Goal: Task Accomplishment & Management: Complete application form

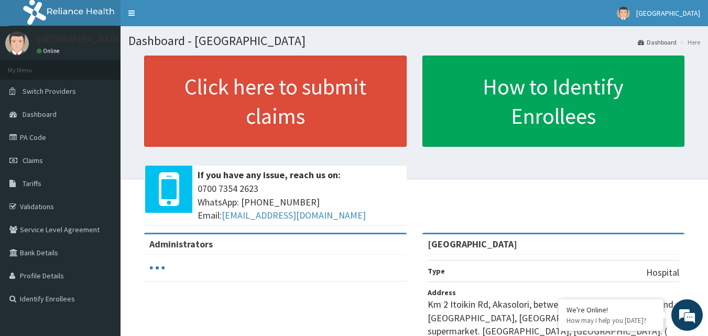
click at [47, 159] on link "Claims" at bounding box center [60, 160] width 121 height 23
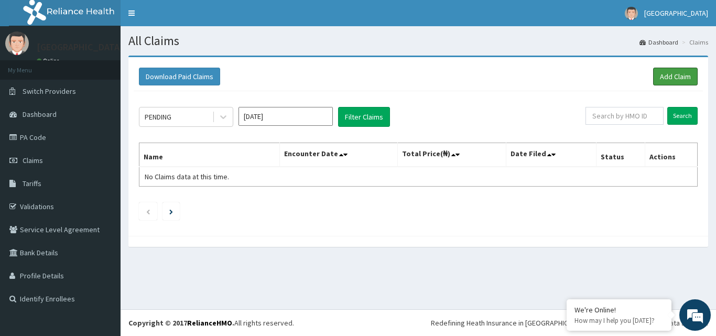
click at [666, 77] on link "Add Claim" at bounding box center [675, 77] width 45 height 18
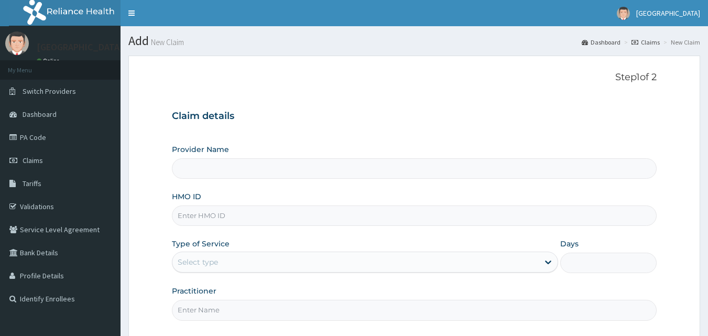
type input "[GEOGRAPHIC_DATA]"
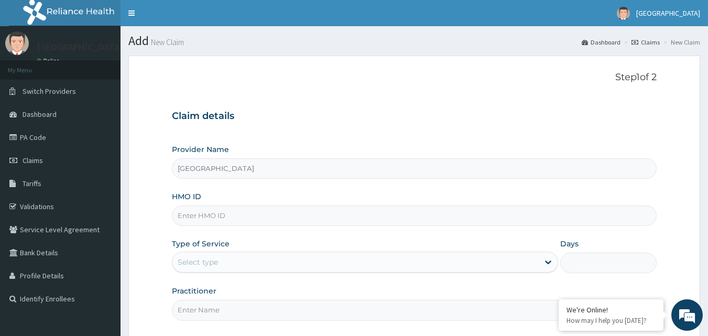
click at [467, 215] on input "HMO ID" at bounding box center [414, 215] width 485 height 20
paste input "pic/10049/c"
type input "pic/10049/c"
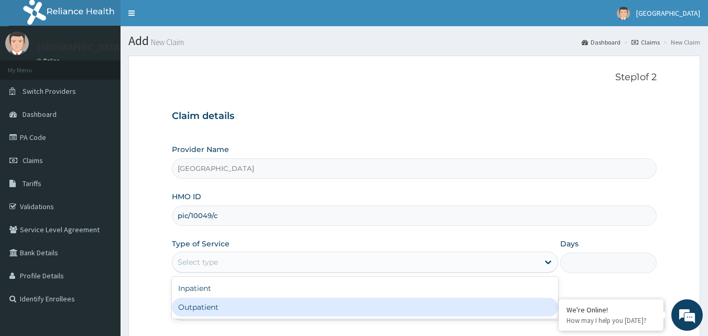
drag, startPoint x: 323, startPoint y: 264, endPoint x: 407, endPoint y: 317, distance: 98.7
click at [407, 272] on div "option Outpatient focused, 2 of 2. 2 results available. Use Up and Down to choo…" at bounding box center [365, 262] width 386 height 21
click at [407, 317] on div "Inpatient Outpatient" at bounding box center [365, 298] width 386 height 42
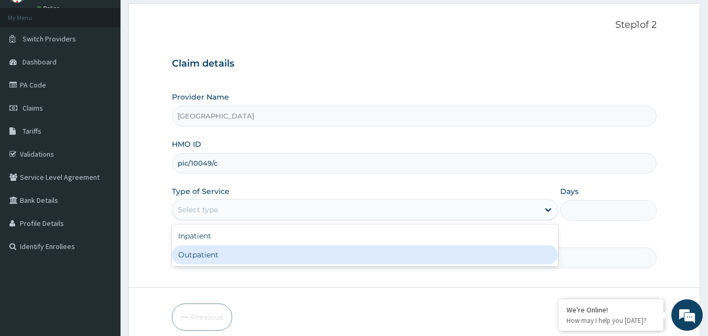
scroll to position [98, 0]
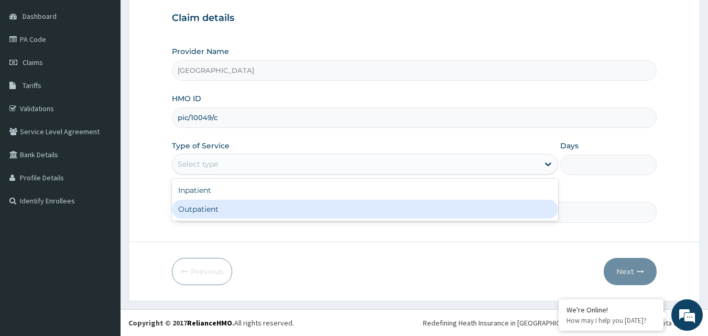
click at [479, 212] on div "Outpatient" at bounding box center [365, 209] width 386 height 19
type input "1"
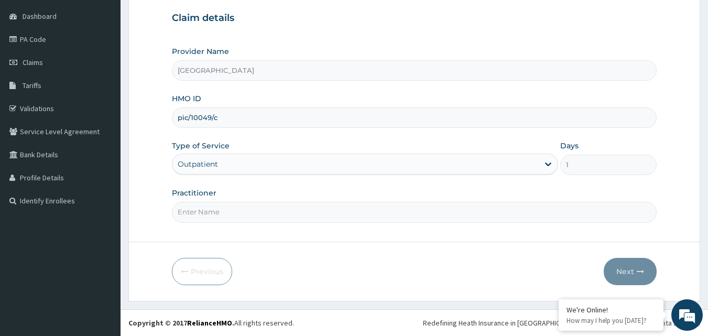
click at [606, 209] on input "Practitioner" at bounding box center [414, 212] width 485 height 20
type input "Dr Ewa Bassey"
click at [637, 268] on icon "button" at bounding box center [640, 271] width 7 height 7
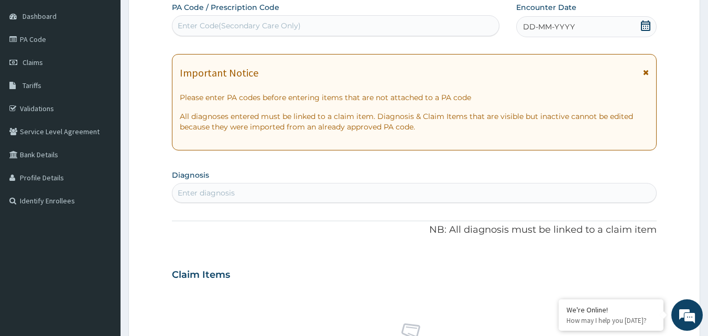
click at [652, 29] on div "DD-MM-YYYY" at bounding box center [586, 26] width 140 height 21
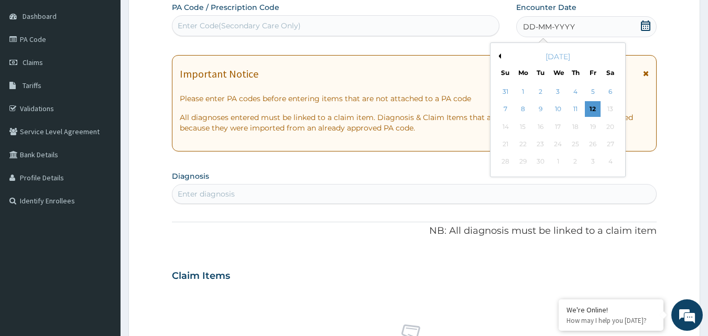
click at [575, 108] on div "11" at bounding box center [575, 110] width 16 height 16
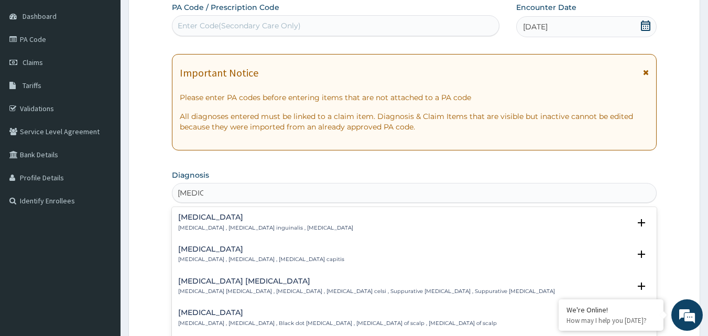
type input "tinea ca"
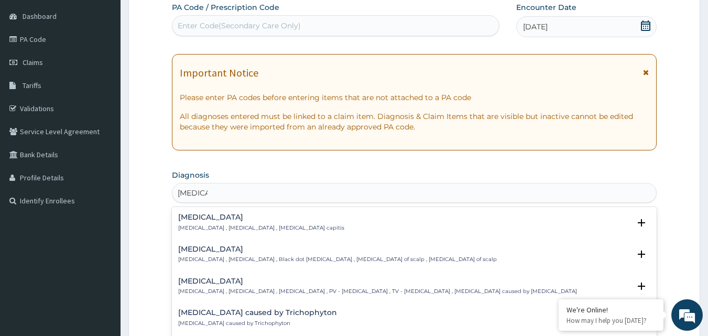
click at [406, 256] on p "Tinea capitis , Ringworm of the scalp , Black dot ringworm , Dermatophytosis of…" at bounding box center [337, 259] width 319 height 7
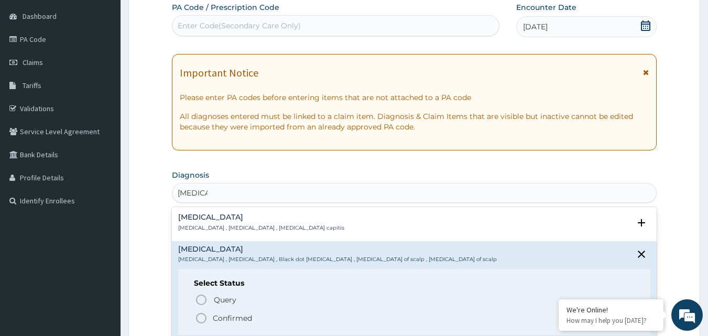
click at [205, 294] on icon "status option query" at bounding box center [201, 299] width 13 height 13
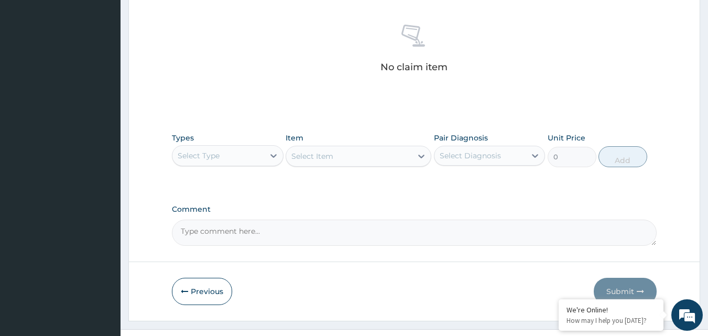
scroll to position [400, 0]
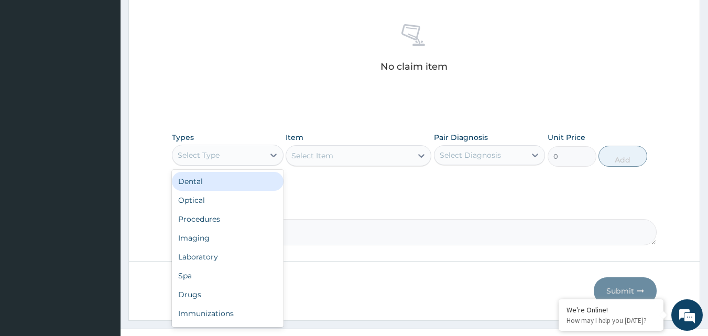
click at [217, 219] on div "Procedures" at bounding box center [228, 219] width 112 height 19
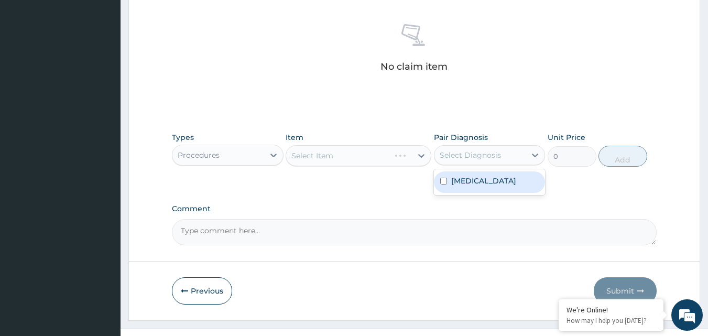
click at [445, 184] on input "checkbox" at bounding box center [443, 181] width 7 height 7
checkbox input "true"
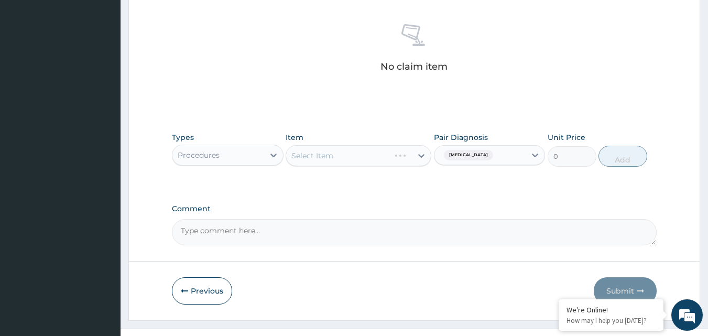
click at [374, 155] on div "Select Item" at bounding box center [359, 155] width 146 height 21
click at [419, 158] on icon at bounding box center [421, 155] width 10 height 10
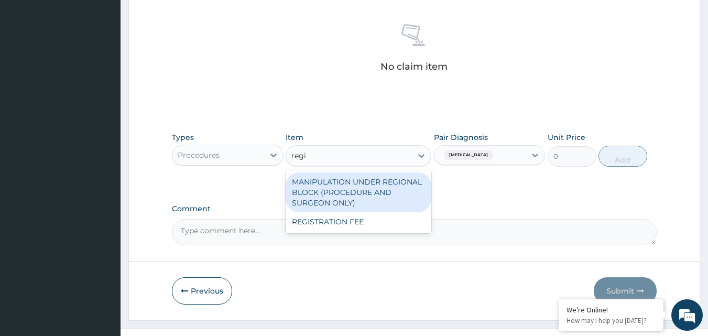
type input "regis"
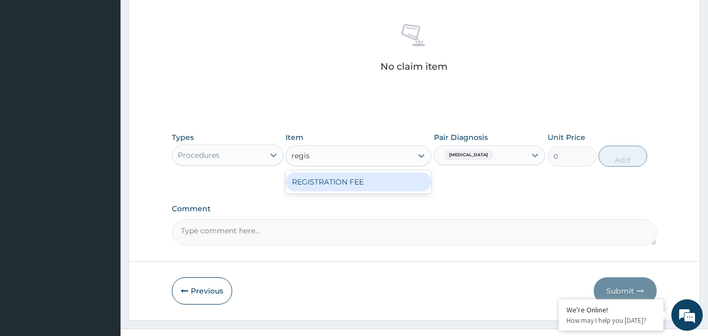
click at [356, 182] on div "REGISTRATION FEE" at bounding box center [359, 181] width 146 height 19
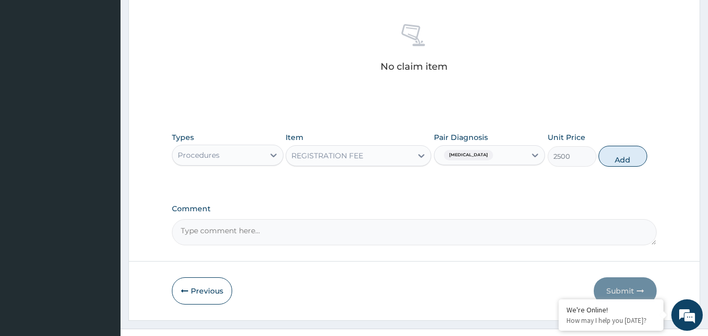
click at [619, 160] on button "Add" at bounding box center [622, 156] width 49 height 21
type input "0"
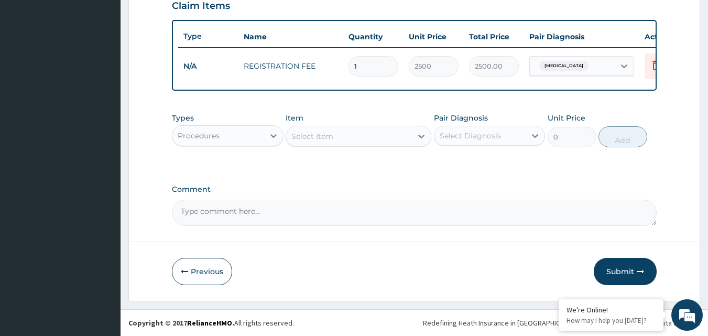
click at [274, 137] on icon at bounding box center [273, 136] width 6 height 4
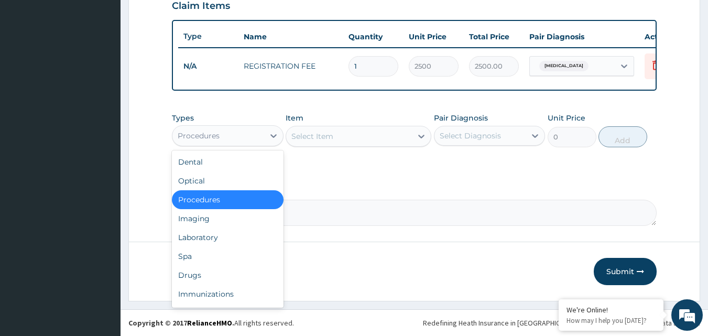
click at [403, 130] on div "Select Item" at bounding box center [349, 136] width 126 height 17
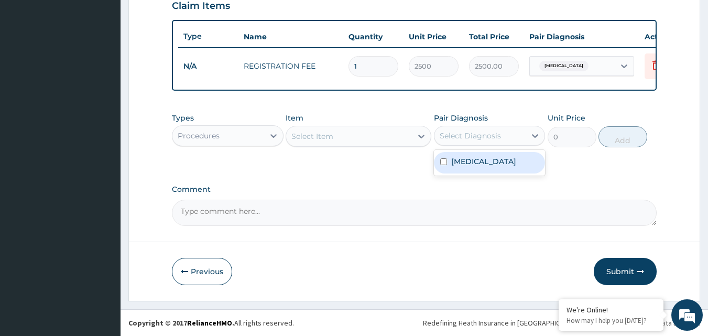
click at [458, 138] on div "Select Diagnosis" at bounding box center [470, 135] width 61 height 10
click at [445, 162] on input "checkbox" at bounding box center [443, 161] width 7 height 7
checkbox input "true"
click at [387, 134] on div "Select Item" at bounding box center [349, 136] width 126 height 17
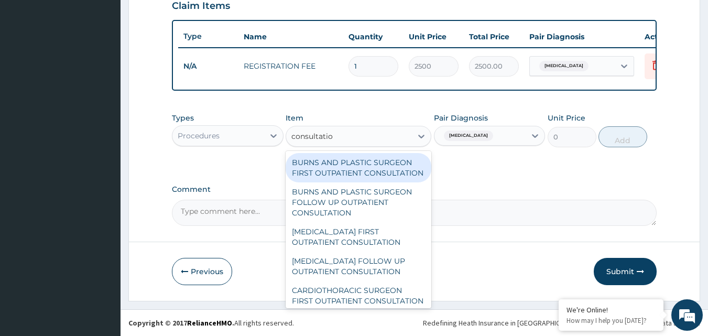
type input "consultation"
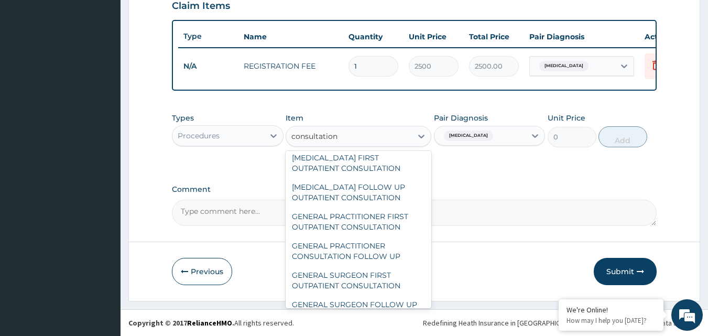
scroll to position [503, 0]
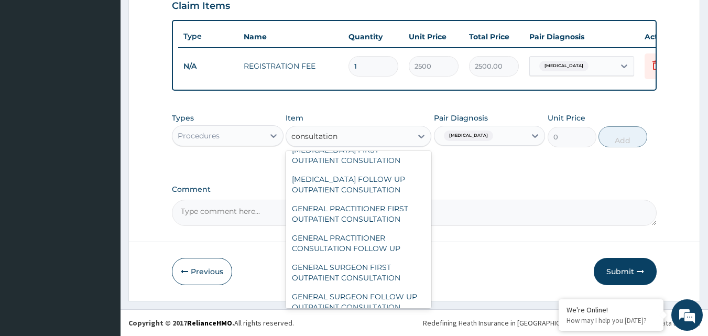
click at [389, 228] on div "GENERAL PRACTITIONER FIRST OUTPATIENT CONSULTATION" at bounding box center [359, 213] width 146 height 29
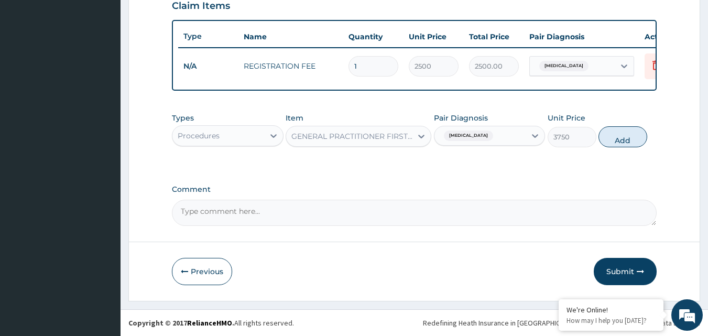
click at [631, 136] on button "Add" at bounding box center [622, 136] width 49 height 21
type input "0"
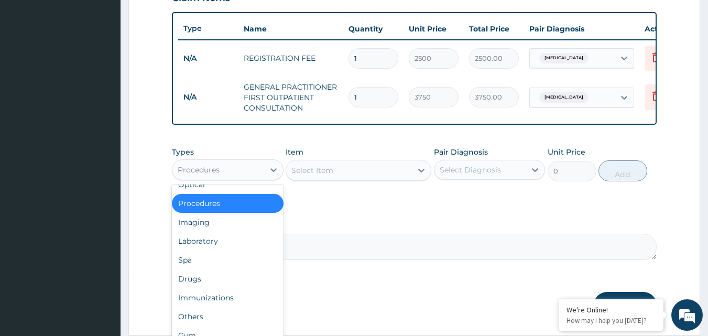
scroll to position [36, 0]
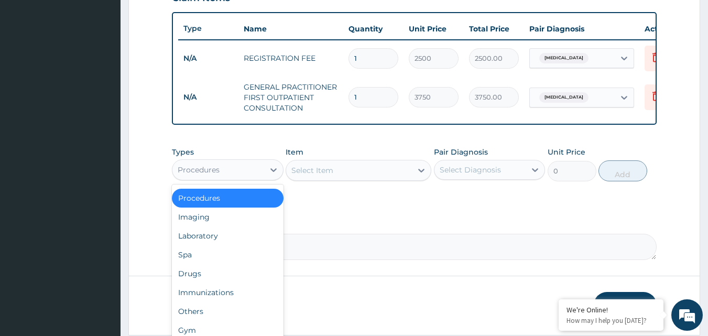
click at [192, 281] on div "Drugs" at bounding box center [228, 273] width 112 height 19
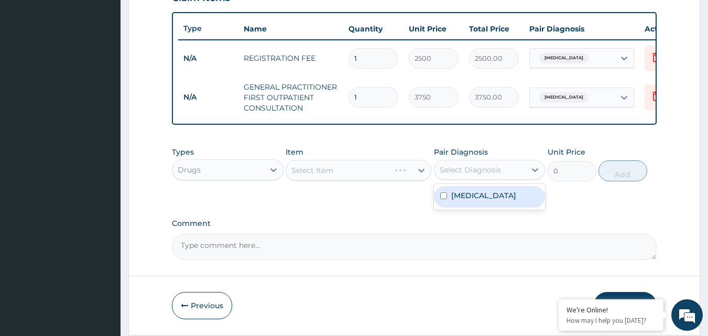
click at [443, 199] on input "checkbox" at bounding box center [443, 195] width 7 height 7
checkbox input "true"
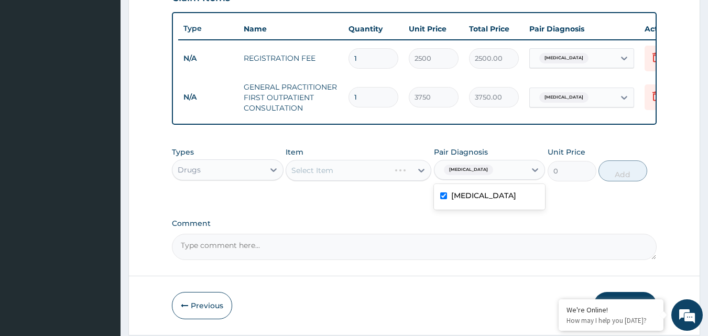
click at [378, 177] on div "Select Item" at bounding box center [359, 170] width 146 height 21
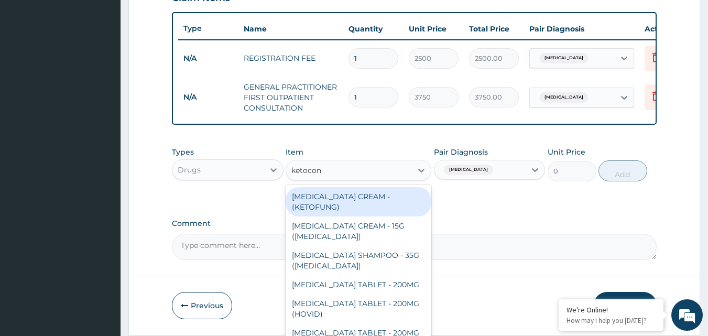
type input "ketocona"
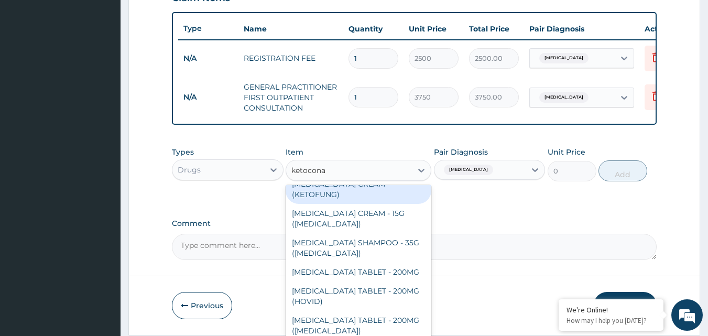
scroll to position [0, 0]
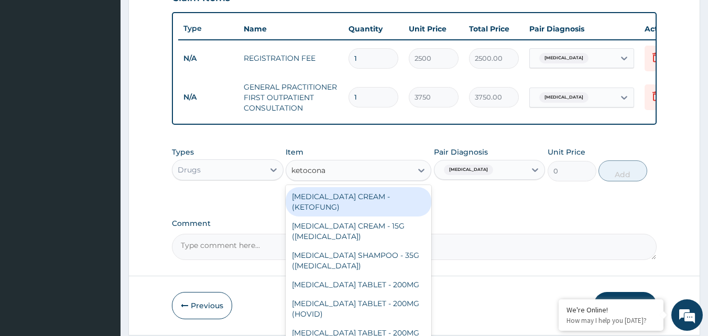
click at [309, 216] on div "[MEDICAL_DATA] CREAM - (KETOFUNG)" at bounding box center [359, 201] width 146 height 29
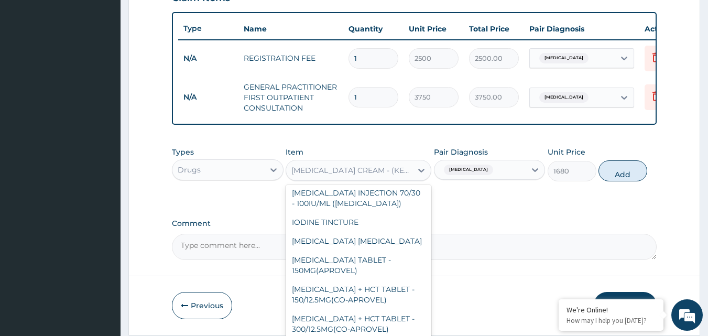
scroll to position [12181, 0]
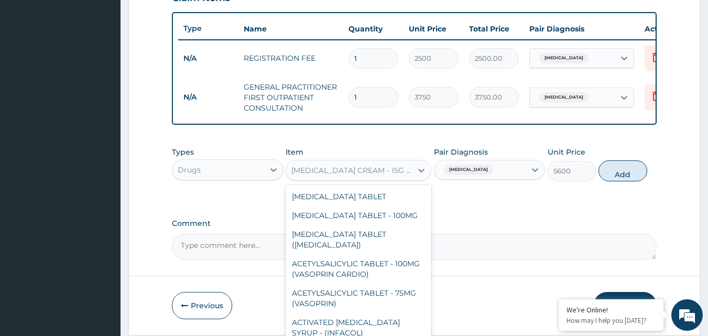
scroll to position [12166, 0]
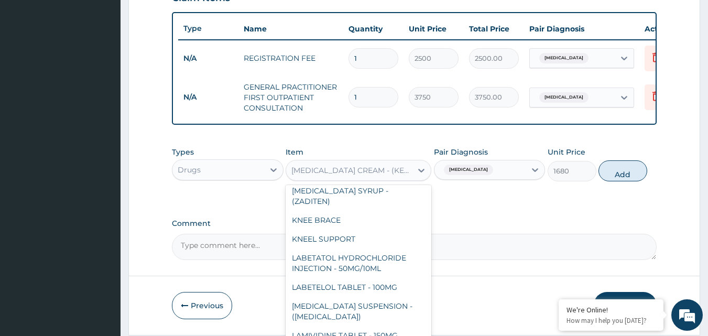
scroll to position [12843, 0]
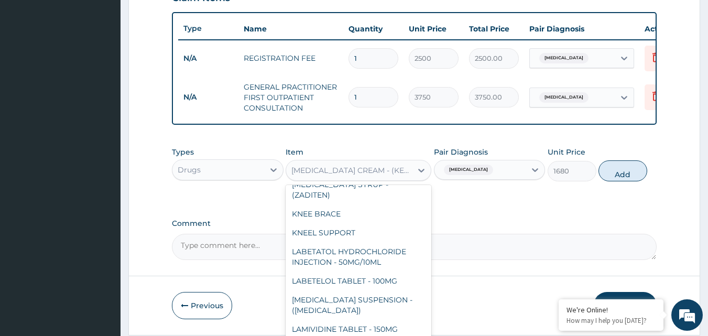
click at [630, 180] on button "Add" at bounding box center [622, 170] width 49 height 21
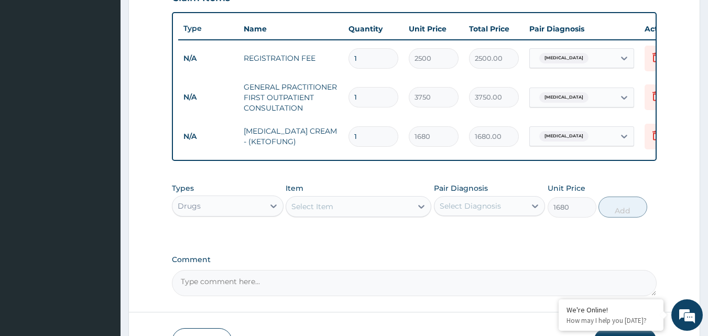
type input "0"
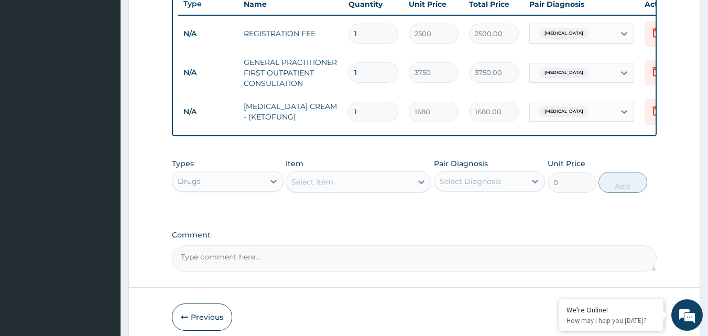
scroll to position [456, 0]
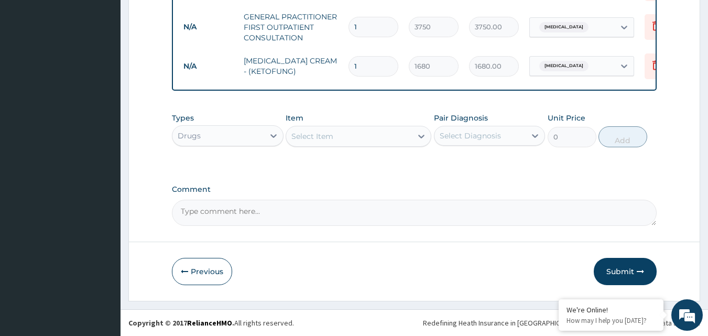
click at [625, 268] on button "Submit" at bounding box center [625, 271] width 63 height 27
click at [632, 269] on button "Submit" at bounding box center [625, 271] width 63 height 27
click at [630, 267] on button "Submit" at bounding box center [625, 271] width 63 height 27
click at [626, 271] on button "Submit" at bounding box center [625, 271] width 63 height 27
click at [622, 271] on button "Submit" at bounding box center [625, 271] width 63 height 27
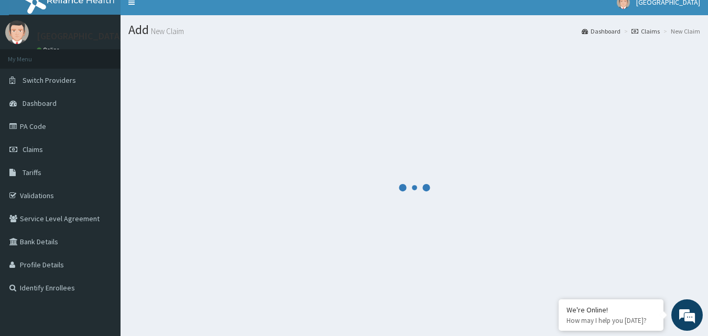
scroll to position [0, 0]
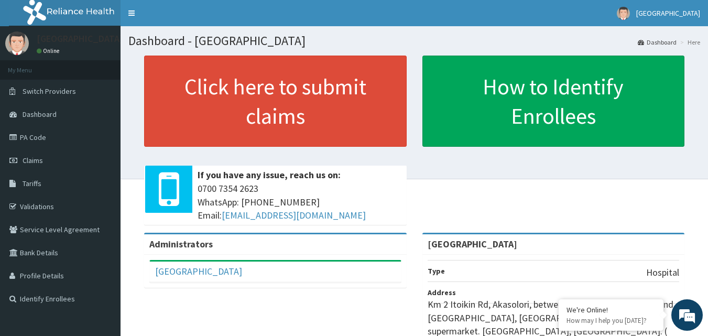
click at [65, 166] on link "Claims" at bounding box center [60, 160] width 121 height 23
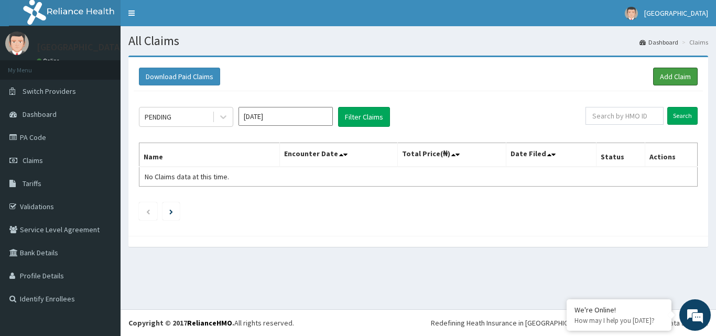
click at [674, 77] on link "Add Claim" at bounding box center [675, 77] width 45 height 18
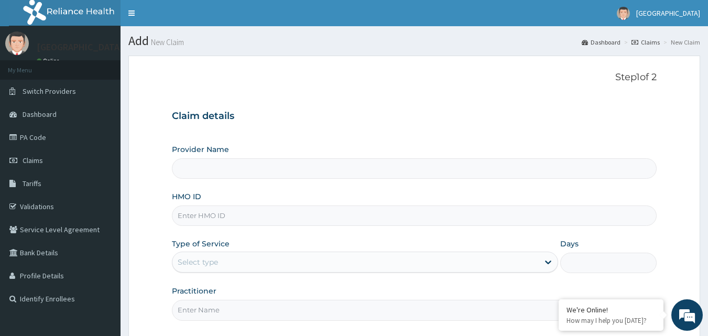
click at [462, 214] on input "HMO ID" at bounding box center [414, 215] width 485 height 20
type input "Landmark Hospital"
paste input "pic/10049/c"
type input "pic/10049/c"
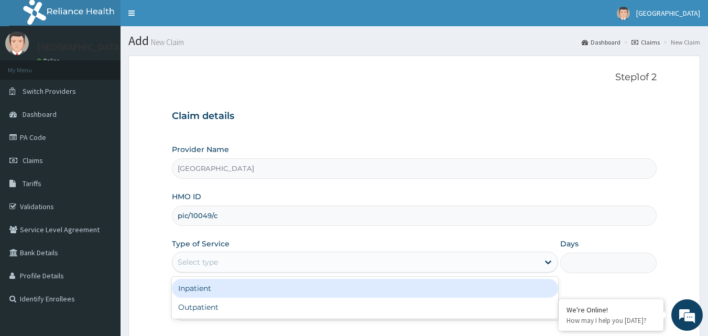
click at [549, 266] on icon at bounding box center [548, 262] width 10 height 10
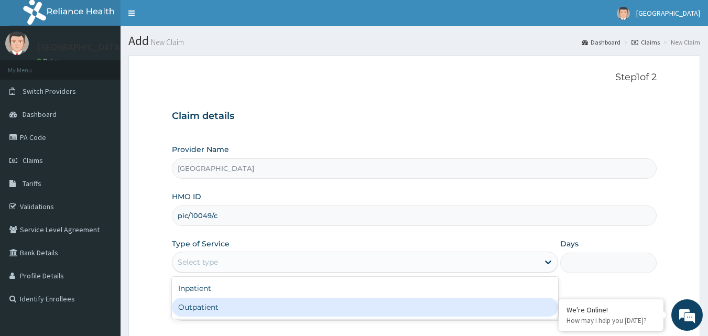
click at [520, 310] on div "Outpatient" at bounding box center [365, 307] width 386 height 19
type input "1"
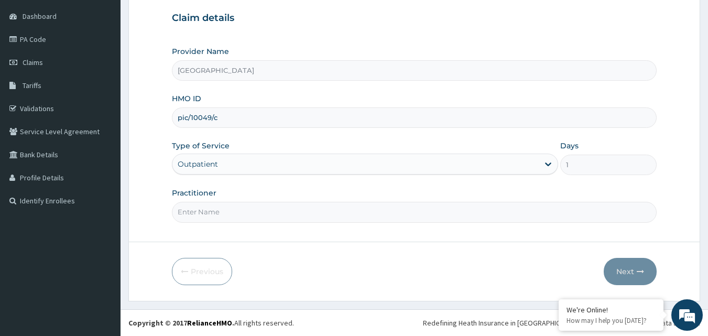
click at [651, 207] on input "Practitioner" at bounding box center [414, 212] width 485 height 20
type input "Dr Ewa Bassey"
click at [630, 277] on button "Next" at bounding box center [630, 271] width 53 height 27
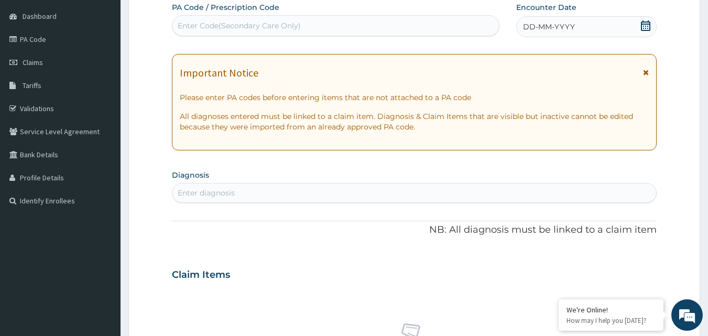
click at [644, 27] on icon at bounding box center [645, 25] width 10 height 10
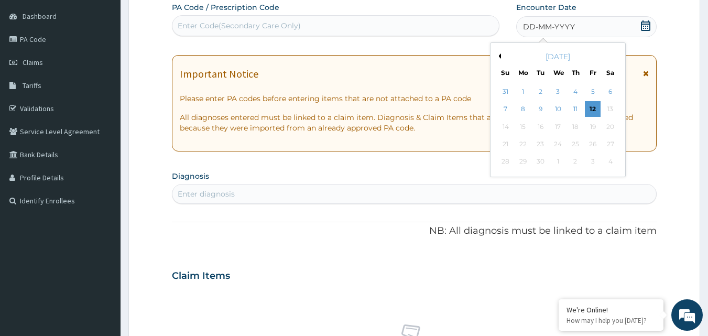
click at [573, 111] on div "11" at bounding box center [575, 110] width 16 height 16
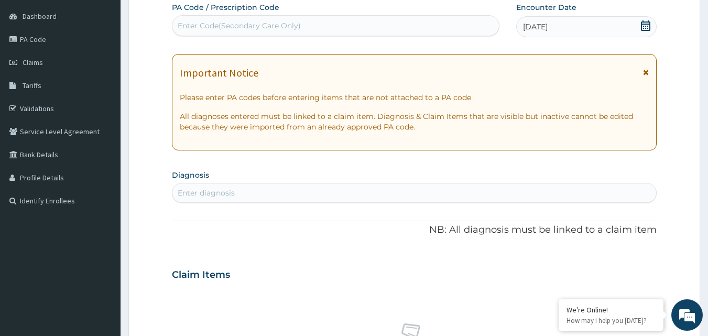
click at [584, 191] on div "Enter diagnosis" at bounding box center [414, 192] width 484 height 17
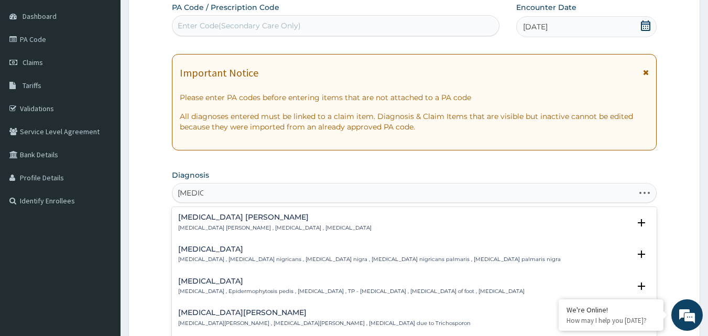
type input "tinea ca"
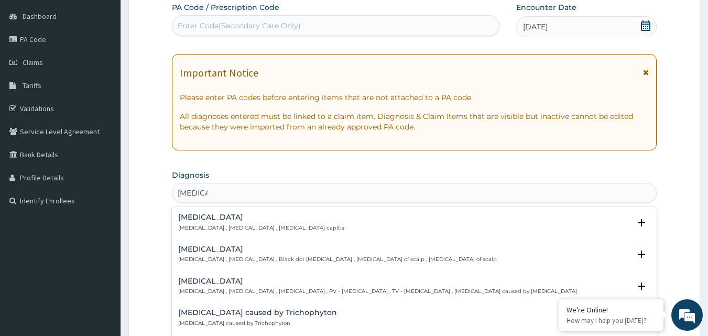
click at [393, 260] on p "Tinea capitis , Ringworm of the scalp , Black dot ringworm , Dermatophytosis of…" at bounding box center [337, 259] width 319 height 7
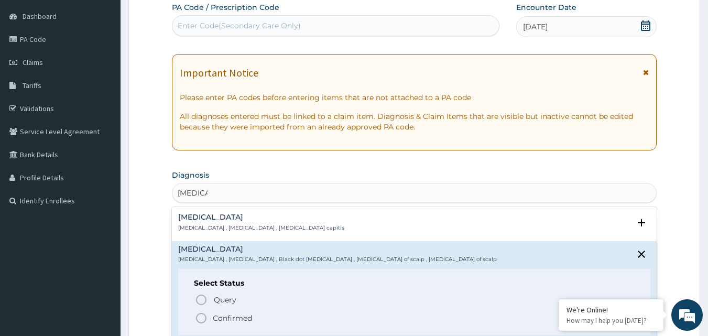
click at [200, 297] on icon "status option query" at bounding box center [201, 299] width 13 height 13
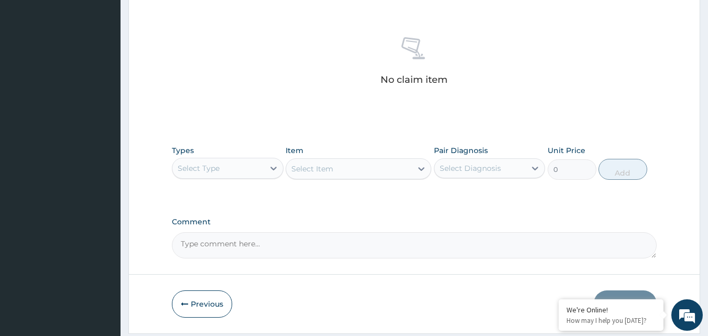
scroll to position [388, 0]
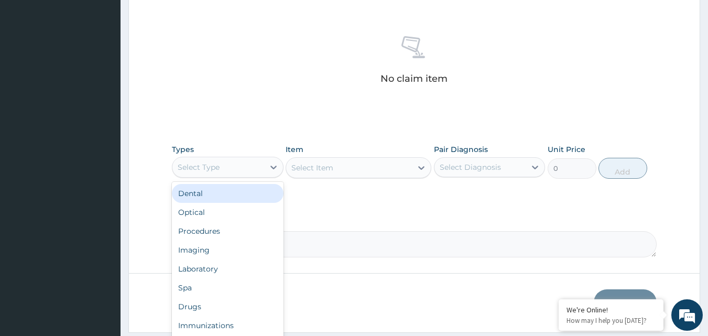
click at [218, 233] on div "Procedures" at bounding box center [228, 231] width 112 height 19
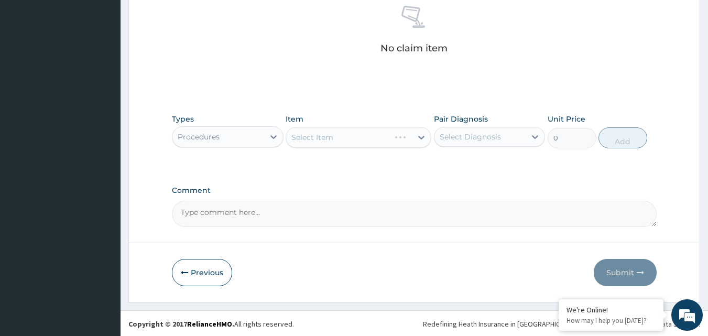
scroll to position [420, 0]
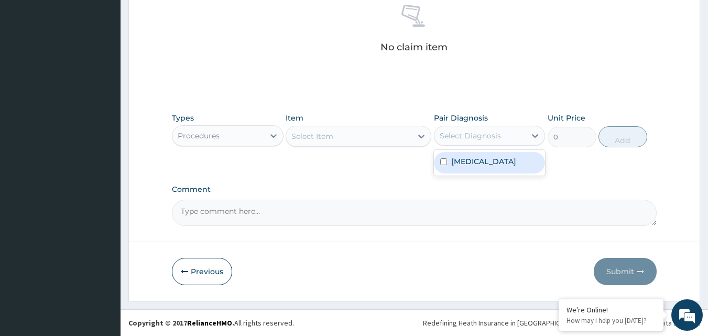
click at [443, 162] on input "checkbox" at bounding box center [443, 161] width 7 height 7
checkbox input "true"
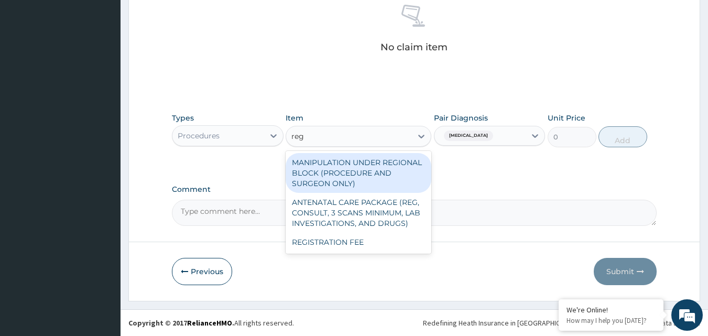
type input "regi"
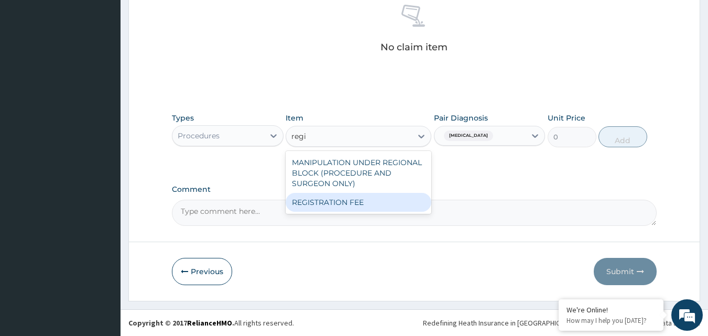
click at [410, 210] on div "REGISTRATION FEE" at bounding box center [359, 202] width 146 height 19
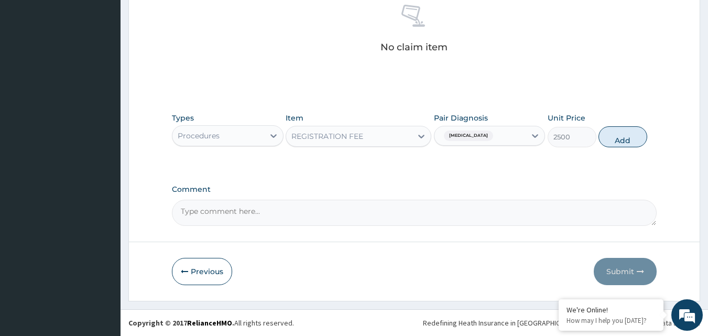
click at [626, 143] on button "Add" at bounding box center [622, 136] width 49 height 21
type input "0"
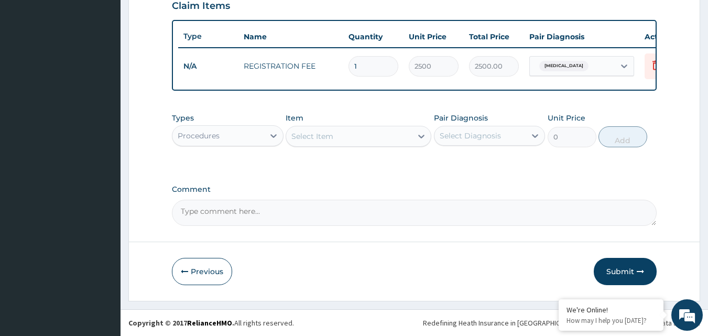
scroll to position [378, 0]
click at [451, 140] on div "Select Diagnosis" at bounding box center [470, 135] width 61 height 10
click at [440, 160] on input "checkbox" at bounding box center [443, 161] width 7 height 7
checkbox input "true"
click at [409, 146] on div "Select Item" at bounding box center [359, 136] width 146 height 21
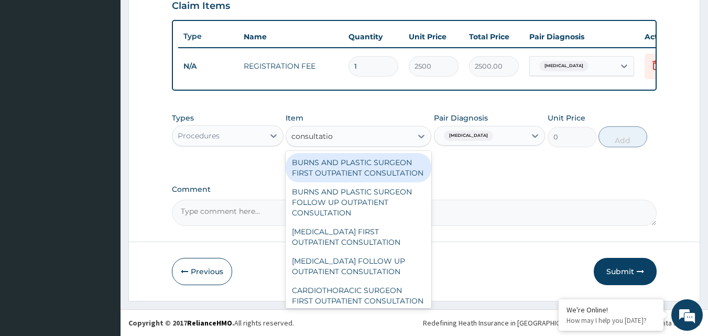
type input "consultation"
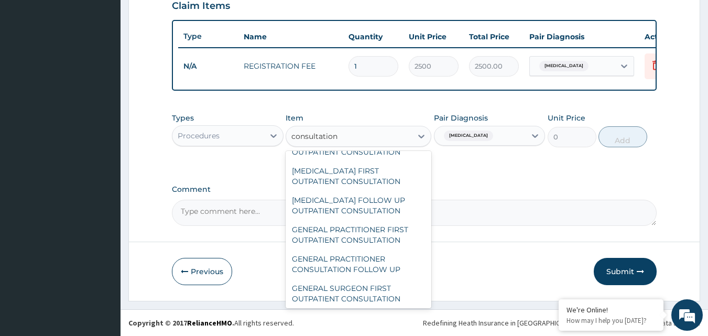
scroll to position [483, 0]
click at [361, 249] on div "GENERAL PRACTITIONER FIRST OUTPATIENT CONSULTATION" at bounding box center [359, 234] width 146 height 29
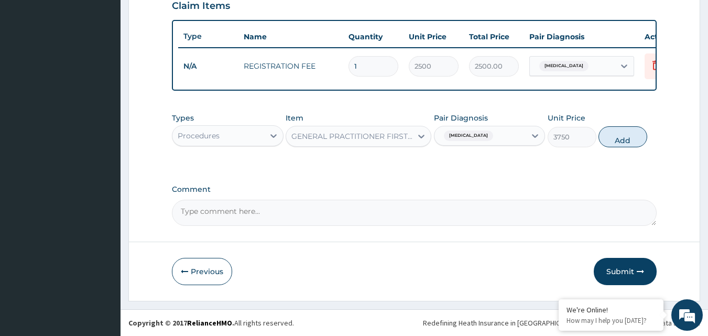
click at [626, 138] on button "Add" at bounding box center [622, 136] width 49 height 21
type input "0"
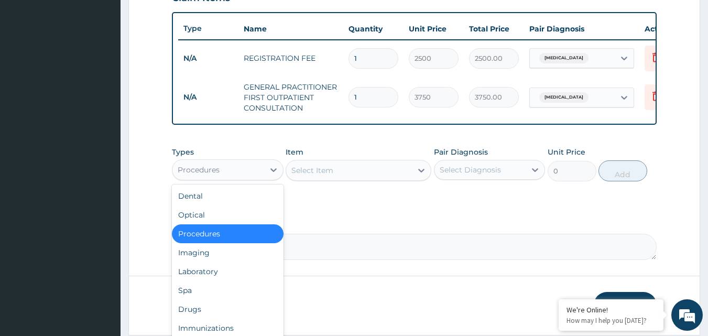
click at [201, 318] on div "Drugs" at bounding box center [228, 309] width 112 height 19
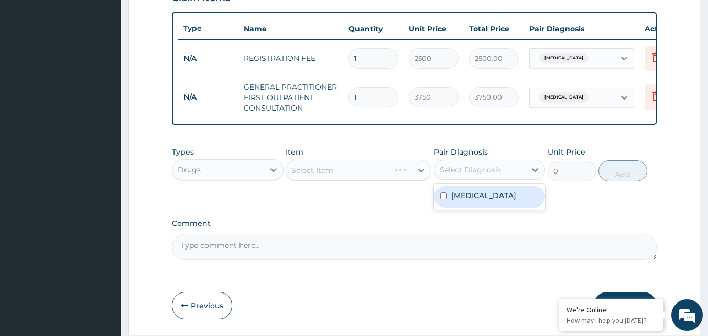
click at [443, 199] on input "checkbox" at bounding box center [443, 195] width 7 height 7
checkbox input "true"
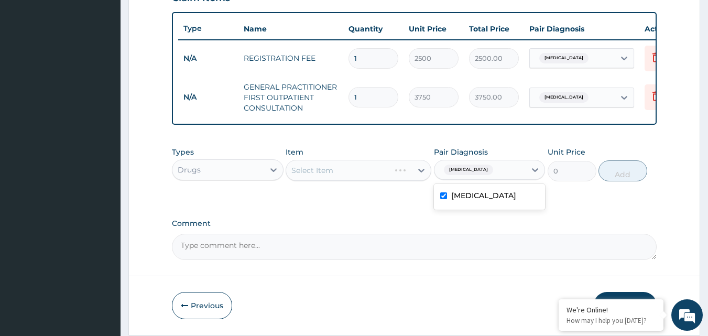
click at [388, 181] on div "Select Item" at bounding box center [359, 170] width 146 height 21
click at [421, 174] on div "Select Item" at bounding box center [359, 170] width 146 height 21
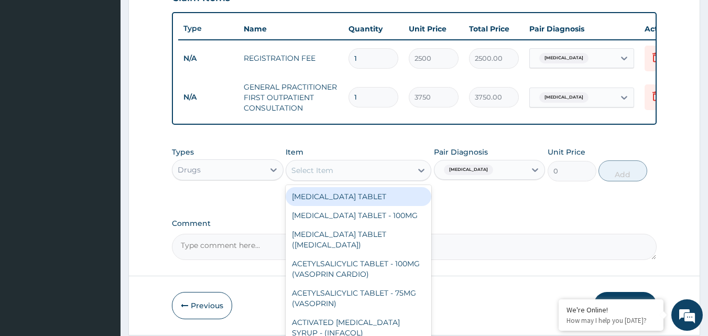
click at [358, 177] on div "Select Item" at bounding box center [349, 170] width 126 height 17
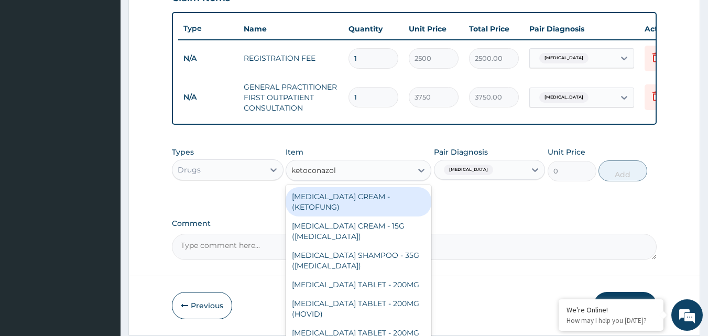
type input "ketoconazole"
click at [384, 205] on div "[MEDICAL_DATA] CREAM - (KETOFUNG)" at bounding box center [359, 201] width 146 height 29
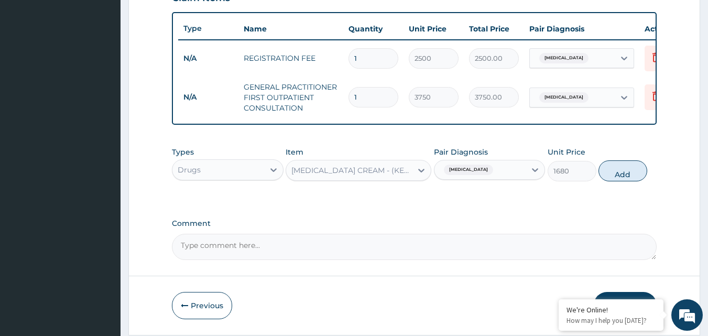
click at [630, 176] on button "Add" at bounding box center [622, 170] width 49 height 21
type input "0"
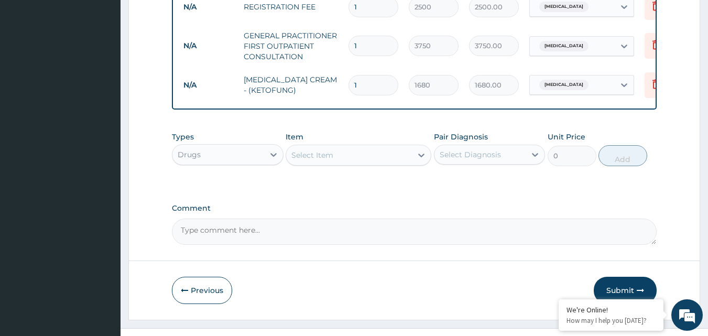
scroll to position [456, 0]
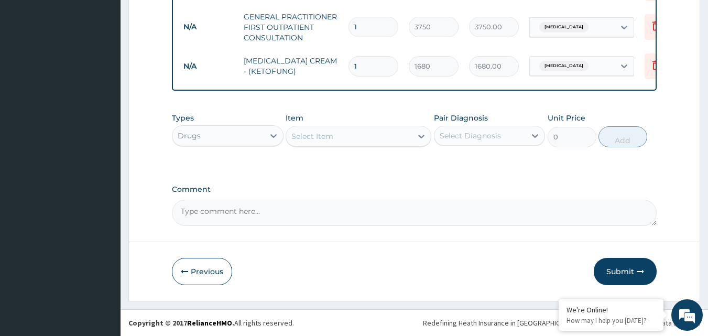
click at [624, 271] on button "Submit" at bounding box center [625, 271] width 63 height 27
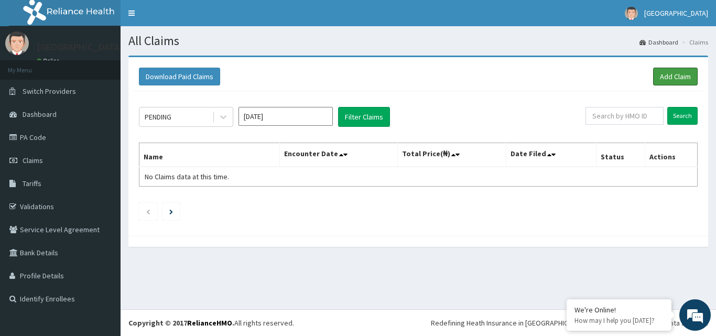
click at [676, 79] on link "Add Claim" at bounding box center [675, 77] width 45 height 18
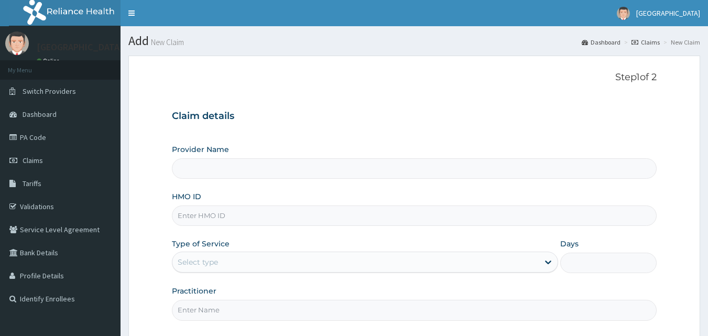
click at [487, 222] on input "HMO ID" at bounding box center [414, 215] width 485 height 20
paste input "PIC/10049/E"
type input "PIC/10049/E"
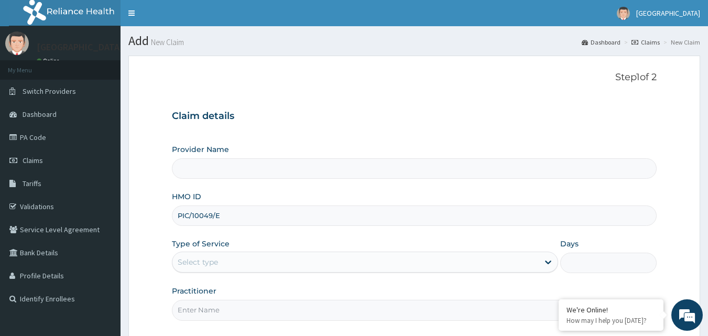
type input "Landmark Hospital"
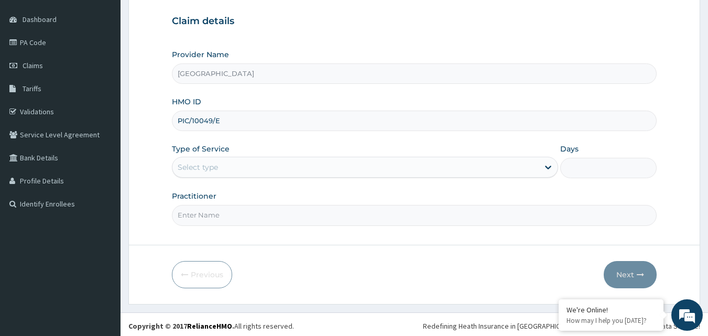
scroll to position [98, 0]
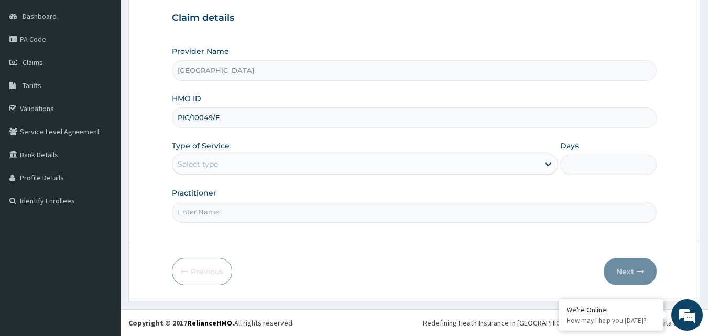
type input "PIC/10049/E"
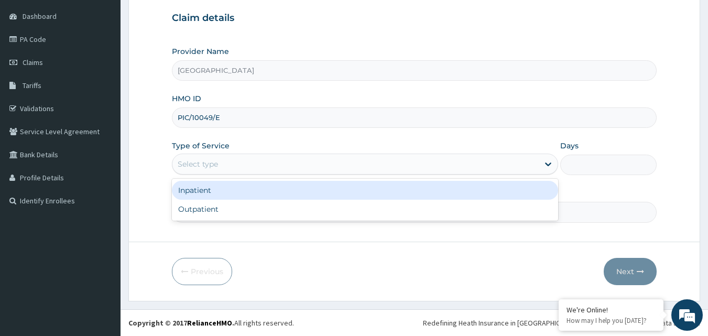
click at [462, 208] on div "Outpatient" at bounding box center [365, 209] width 386 height 19
type input "1"
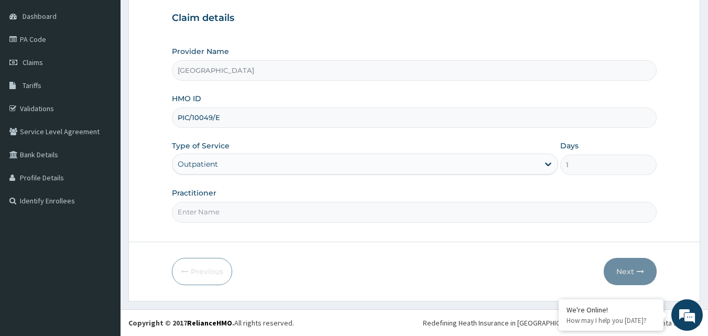
click at [605, 210] on input "Practitioner" at bounding box center [414, 212] width 485 height 20
type input "Dr Ewa Bassey"
click at [631, 260] on button "Next" at bounding box center [630, 271] width 53 height 27
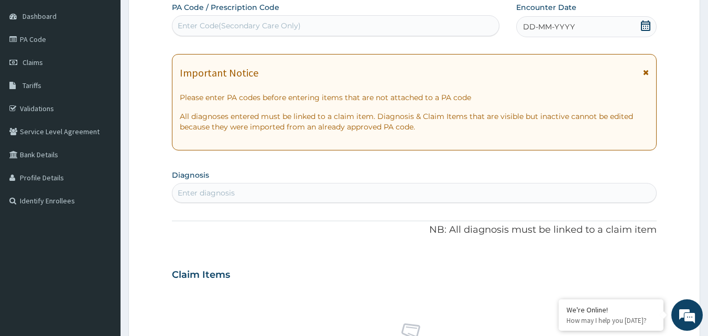
click at [645, 26] on icon at bounding box center [645, 25] width 10 height 10
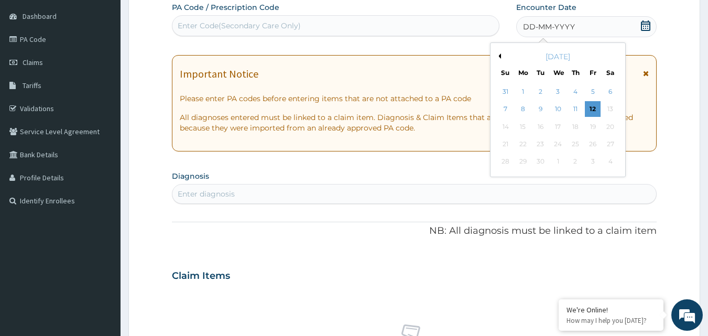
click at [575, 109] on div "11" at bounding box center [575, 110] width 16 height 16
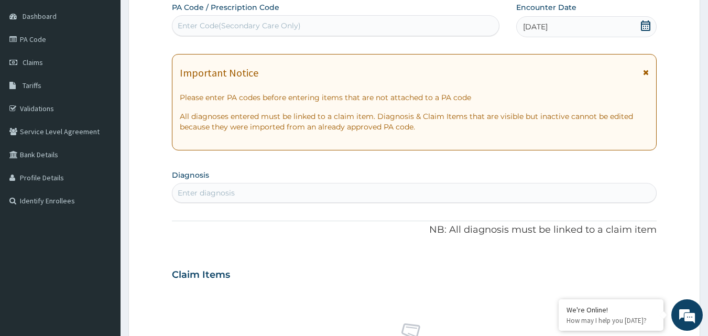
scroll to position [0, 0]
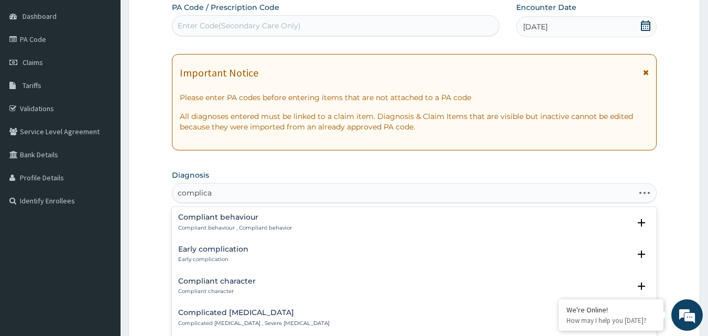
type input "complicat"
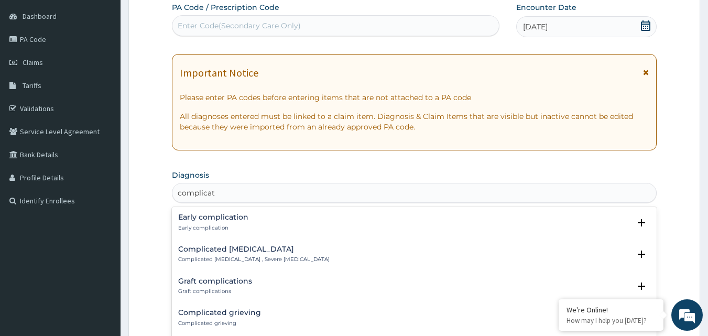
click at [261, 255] on div "Complicated malaria Complicated malaria , Severe malaria" at bounding box center [253, 254] width 151 height 18
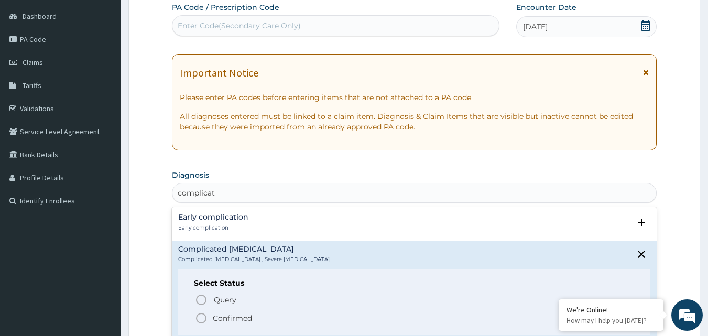
click at [200, 319] on icon "status option filled" at bounding box center [201, 318] width 13 height 13
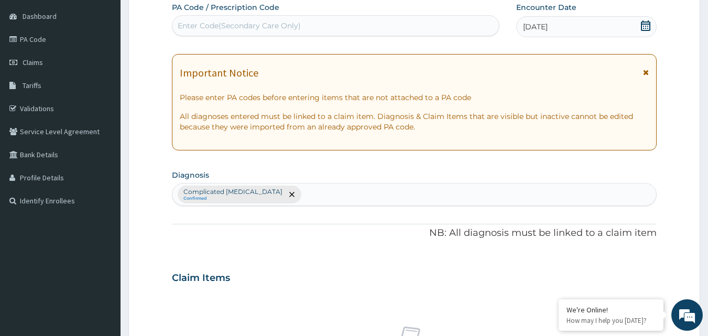
click at [295, 196] on div "Complicated malaria Confirmed" at bounding box center [414, 194] width 484 height 22
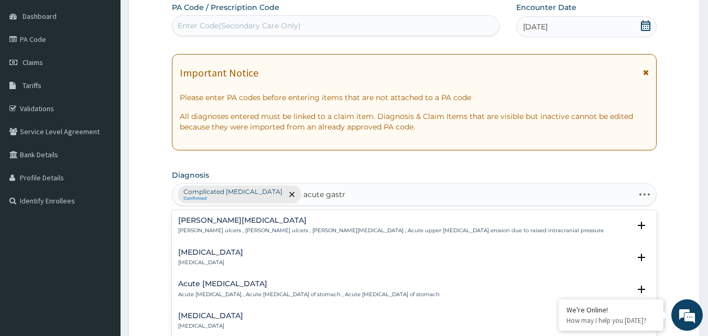
type input "acute gastro"
click at [230, 253] on h4 "Acute gastroenteritis" at bounding box center [210, 252] width 65 height 8
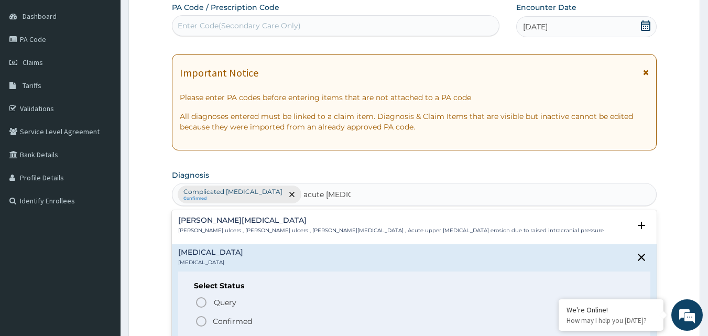
click at [205, 320] on circle "status option filled" at bounding box center [200, 320] width 9 height 9
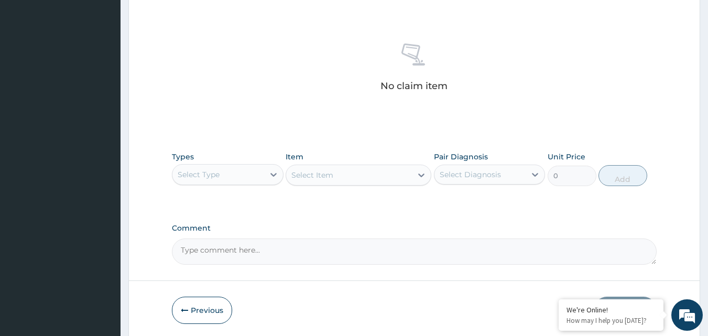
scroll to position [420, 0]
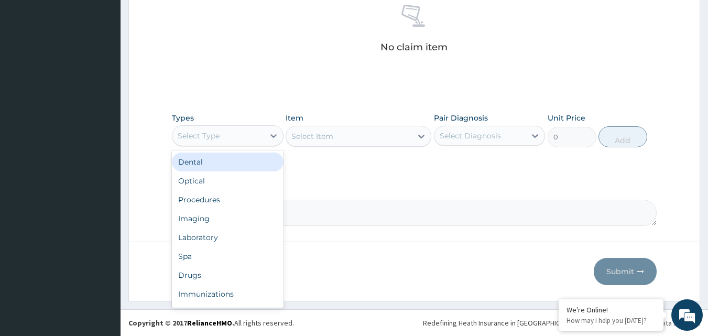
click at [223, 202] on div "Procedures" at bounding box center [228, 199] width 112 height 19
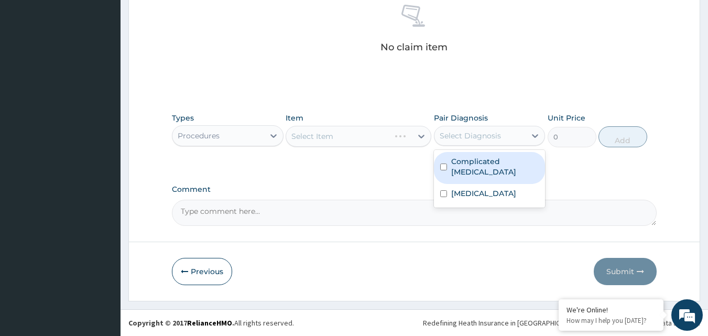
click at [444, 163] on input "checkbox" at bounding box center [443, 166] width 7 height 7
checkbox input "true"
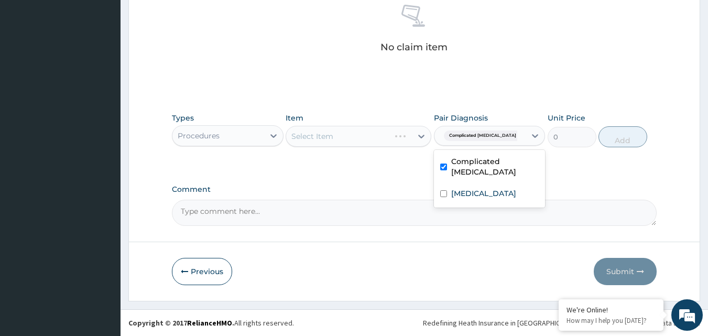
click at [362, 145] on div "Select Item" at bounding box center [359, 136] width 146 height 21
click at [375, 136] on div "Select Item" at bounding box center [359, 136] width 146 height 21
click at [415, 134] on div "Select Item" at bounding box center [359, 136] width 146 height 21
click at [419, 140] on icon at bounding box center [421, 136] width 10 height 10
type input "cosultation"
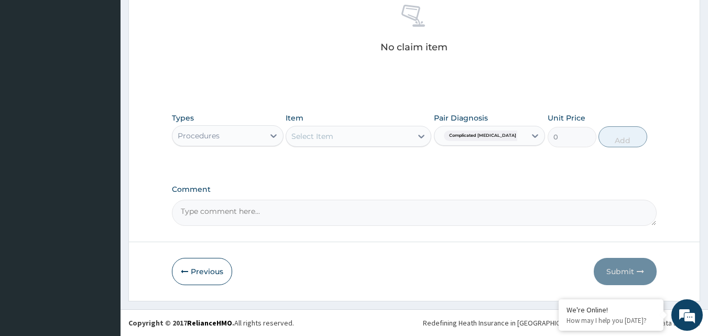
click at [417, 136] on icon at bounding box center [421, 136] width 10 height 10
click at [419, 139] on icon at bounding box center [421, 136] width 10 height 10
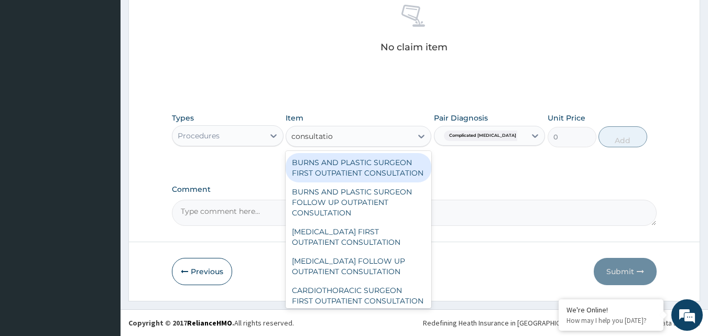
type input "consultation"
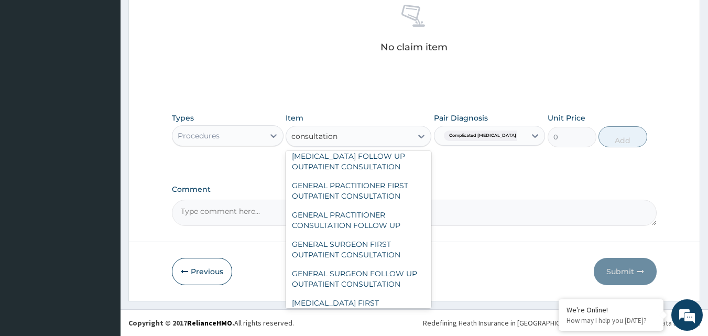
scroll to position [527, 0]
click at [371, 205] on div "GENERAL PRACTITIONER FIRST OUTPATIENT CONSULTATION" at bounding box center [359, 190] width 146 height 29
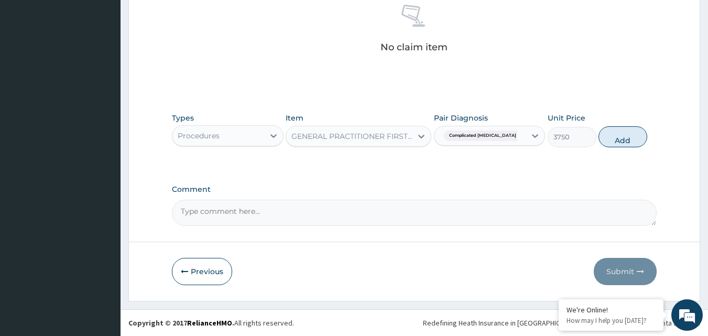
click at [624, 136] on button "Add" at bounding box center [622, 136] width 49 height 21
type input "0"
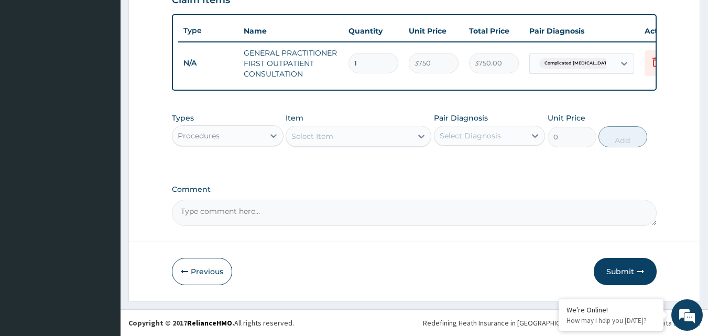
scroll to position [384, 0]
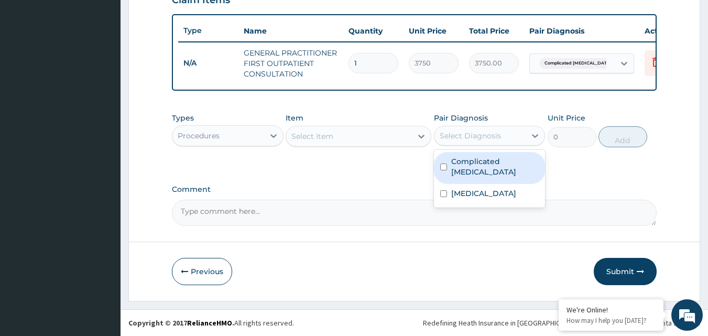
click at [443, 163] on input "checkbox" at bounding box center [443, 166] width 7 height 7
checkbox input "true"
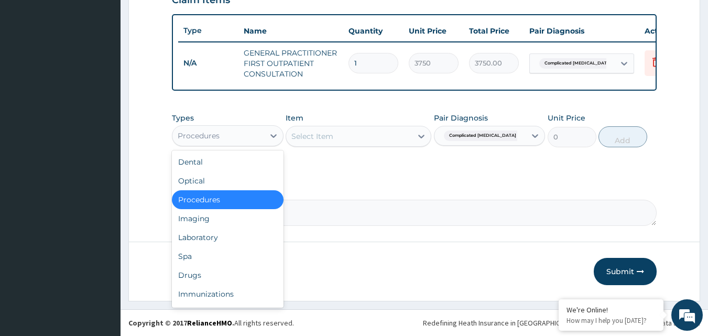
click at [221, 235] on div "Laboratory" at bounding box center [228, 237] width 112 height 19
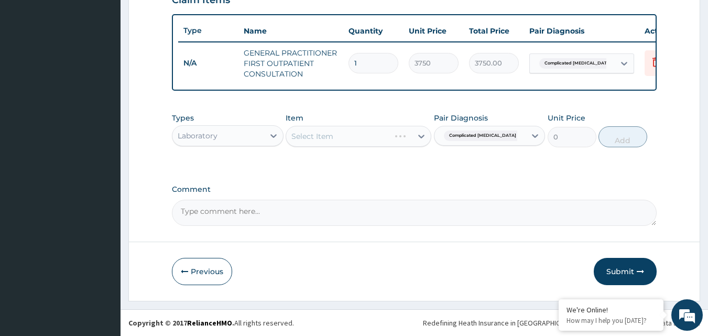
click at [387, 135] on div "Select Item" at bounding box center [359, 136] width 146 height 21
click at [421, 138] on icon at bounding box center [421, 137] width 6 height 4
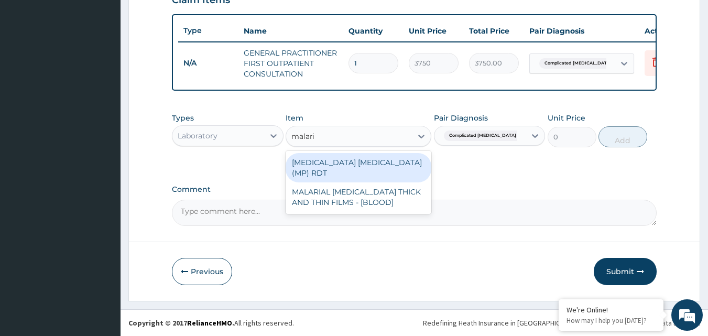
type input "malaria"
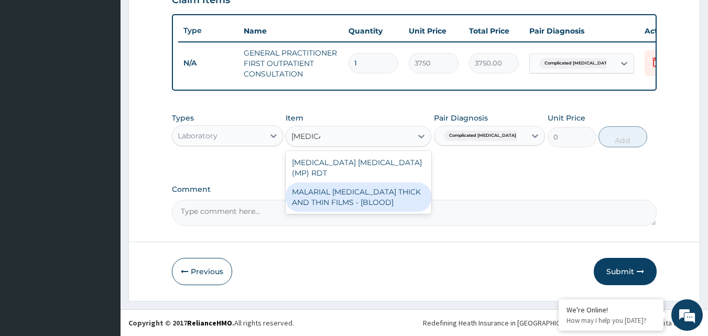
click at [391, 187] on div "MALARIAL PARASITE THICK AND THIN FILMS - [BLOOD]" at bounding box center [359, 196] width 146 height 29
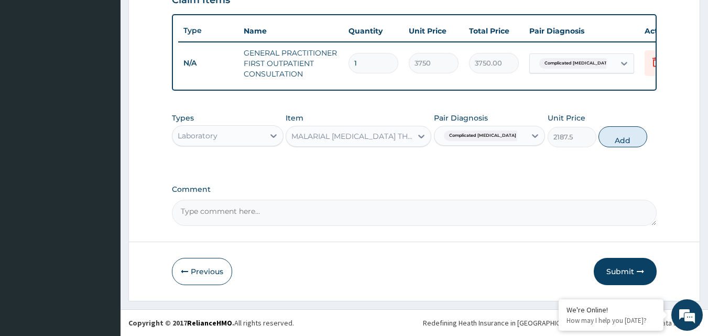
click at [631, 137] on button "Add" at bounding box center [622, 136] width 49 height 21
type input "0"
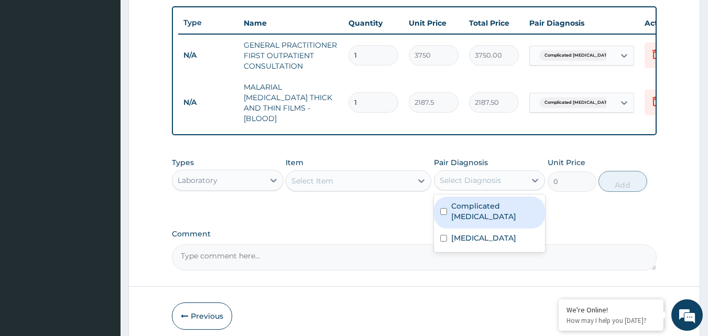
click at [455, 180] on div "Select Diagnosis" at bounding box center [470, 180] width 61 height 10
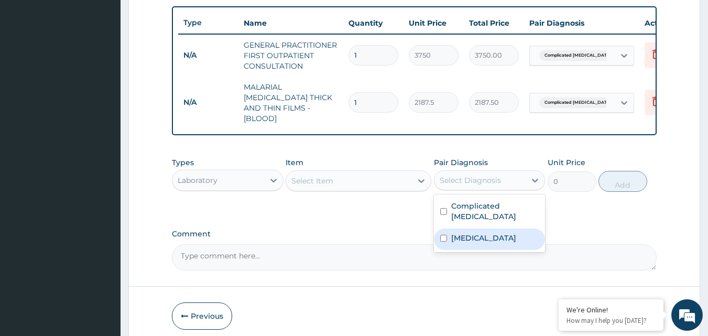
click at [443, 235] on input "checkbox" at bounding box center [443, 238] width 7 height 7
checkbox input "true"
click at [418, 177] on icon at bounding box center [421, 181] width 10 height 10
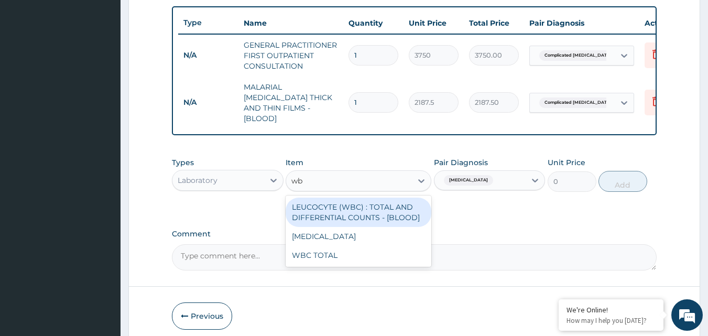
type input "wbc"
click at [402, 206] on div "LEUCOCYTE (WBC) : TOTAL AND DIFFERENTIAL COUNTS - [BLOOD]" at bounding box center [359, 212] width 146 height 29
type input "2500"
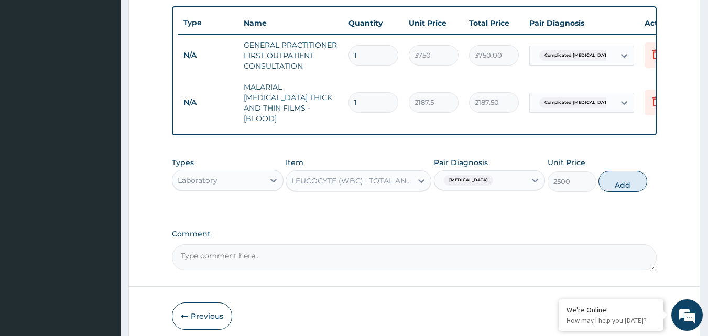
click at [418, 178] on icon at bounding box center [421, 181] width 10 height 10
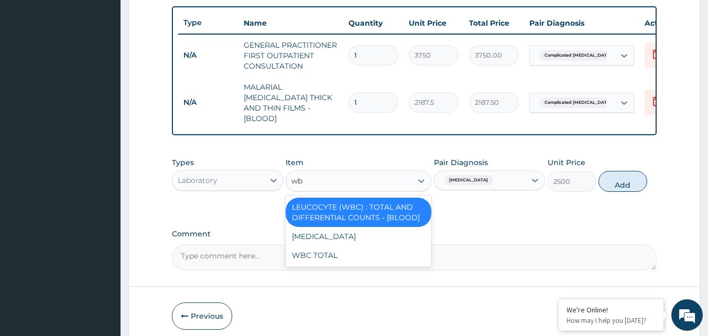
scroll to position [0, 0]
type input "wbc"
click at [370, 228] on div "WBC DIFFERENTIAL" at bounding box center [359, 236] width 146 height 19
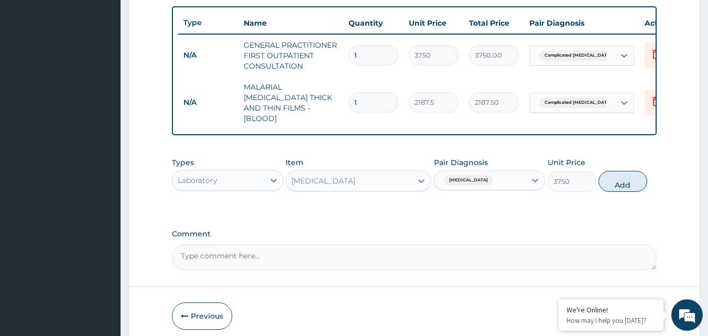
click at [625, 179] on button "Add" at bounding box center [622, 181] width 49 height 21
type input "0"
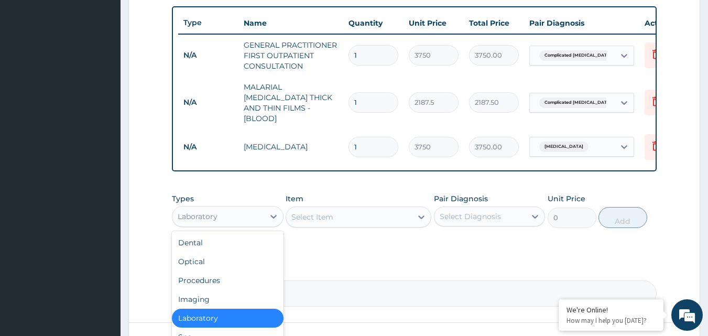
click at [275, 216] on icon at bounding box center [273, 216] width 10 height 10
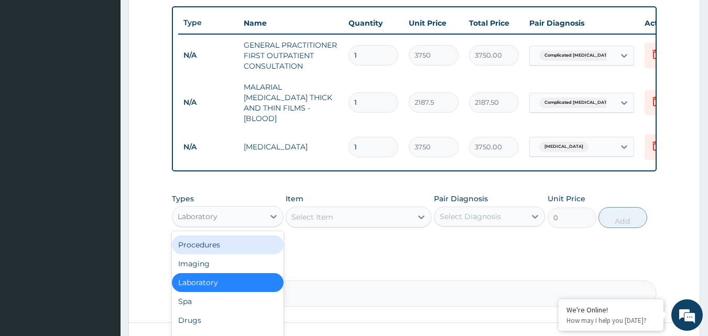
click at [205, 317] on div "Drugs" at bounding box center [228, 320] width 112 height 19
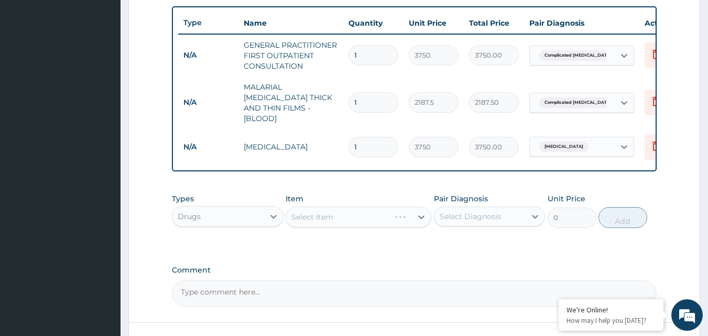
click at [510, 212] on div "Select Diagnosis" at bounding box center [480, 216] width 92 height 17
drag, startPoint x: 514, startPoint y: 210, endPoint x: 468, endPoint y: 211, distance: 46.1
click at [468, 211] on div "Select Diagnosis" at bounding box center [480, 216] width 92 height 17
click at [468, 211] on div "Select Diagnosis" at bounding box center [470, 216] width 61 height 10
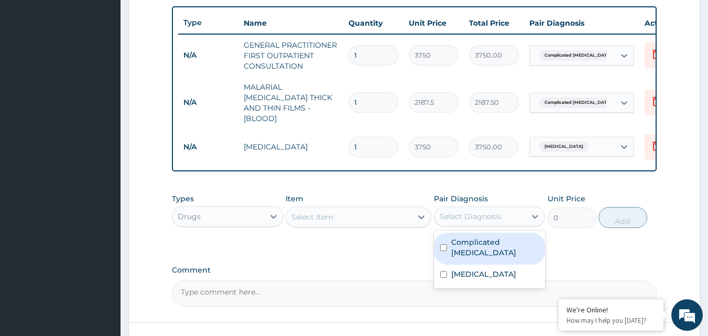
click at [443, 244] on input "checkbox" at bounding box center [443, 247] width 7 height 7
checkbox input "true"
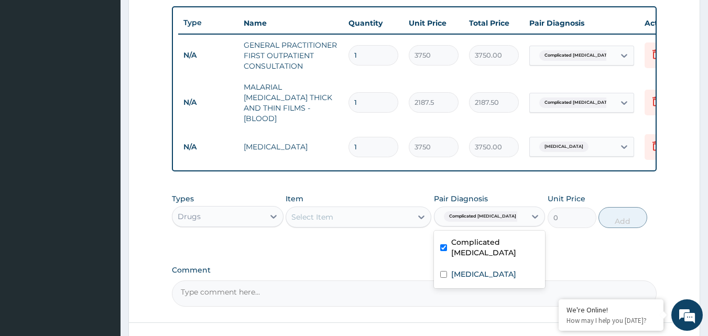
click at [419, 216] on icon at bounding box center [421, 217] width 10 height 10
click at [420, 215] on icon at bounding box center [421, 217] width 6 height 4
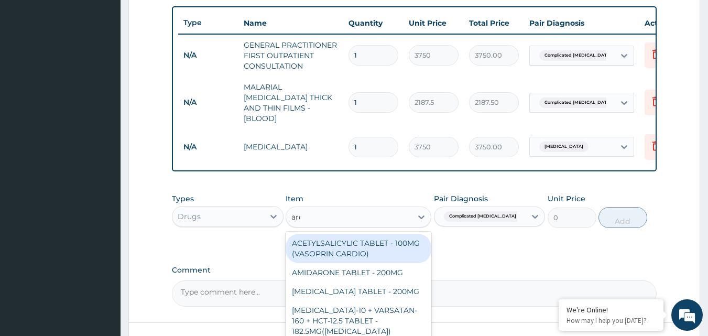
type input "aree"
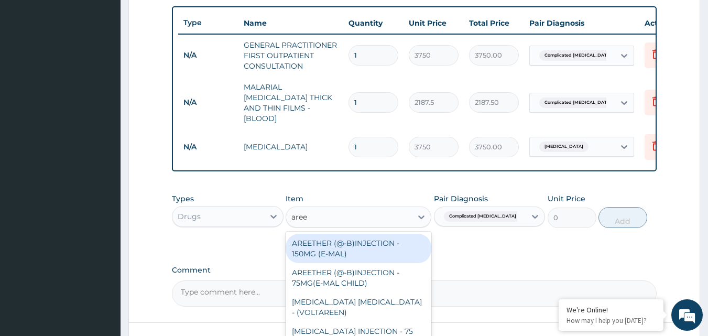
click at [386, 235] on div "AREETHER (@-B)INJECTION - 150MG (E-MAL)" at bounding box center [359, 248] width 146 height 29
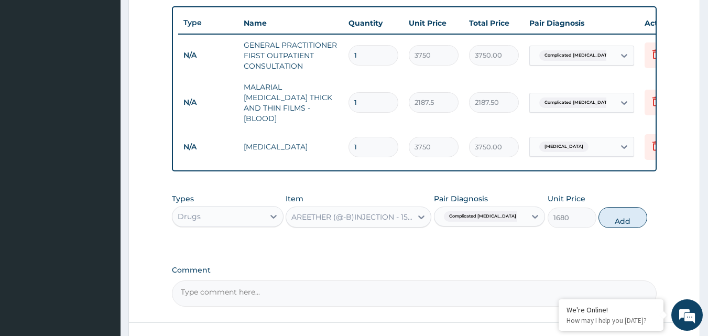
click at [622, 215] on button "Add" at bounding box center [622, 217] width 49 height 21
type input "0"
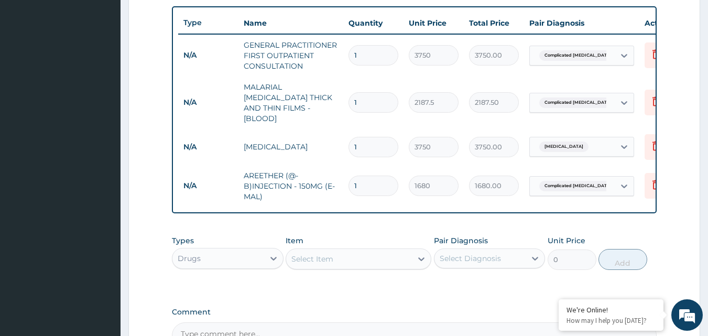
type input "2"
type input "3360.00"
type input "3"
type input "5040.00"
click at [498, 261] on div "Select Diagnosis" at bounding box center [480, 258] width 92 height 17
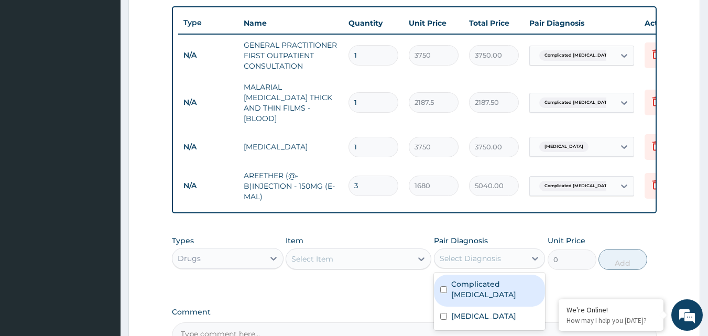
click at [438, 282] on div "Complicated malaria" at bounding box center [490, 291] width 112 height 32
checkbox input "true"
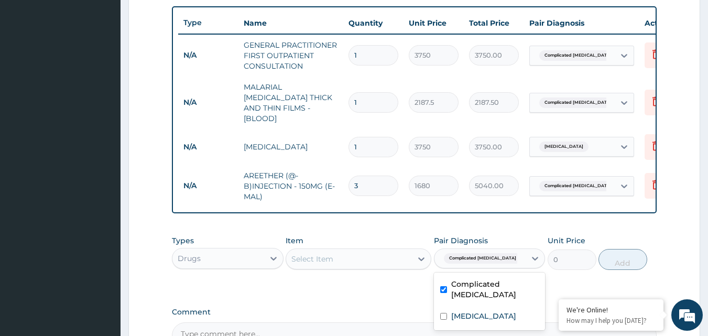
click at [421, 258] on icon at bounding box center [421, 259] width 6 height 4
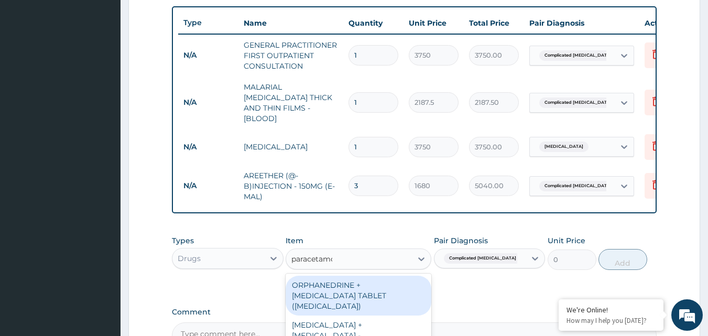
type input "paracetamol"
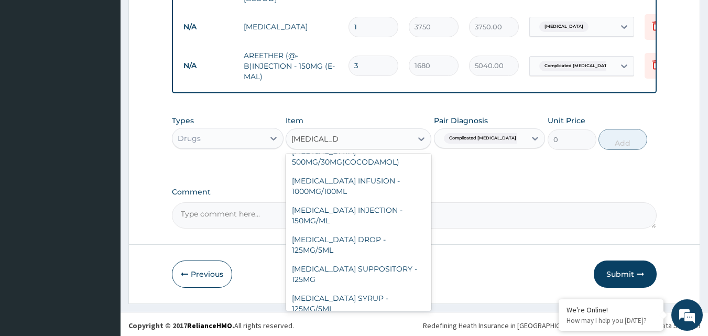
scroll to position [111, 0]
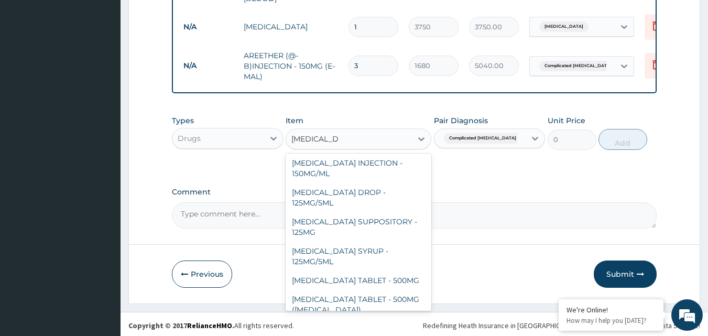
click at [353, 246] on div "PARACETAMOL SYRUP - 125MG/5ML" at bounding box center [359, 256] width 146 height 29
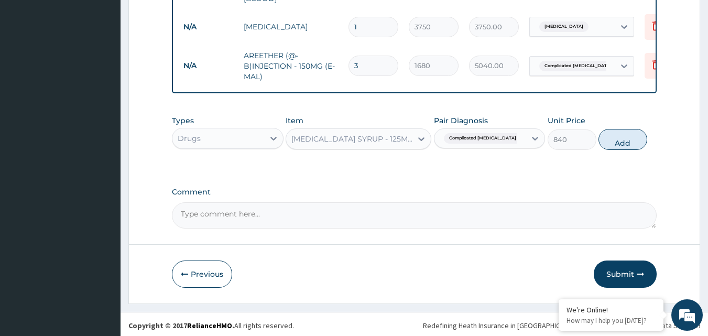
click at [629, 133] on button "Add" at bounding box center [622, 139] width 49 height 21
type input "0"
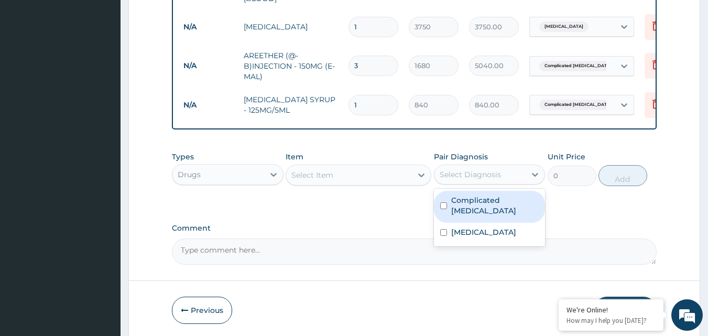
click at [444, 229] on input "checkbox" at bounding box center [443, 232] width 7 height 7
checkbox input "true"
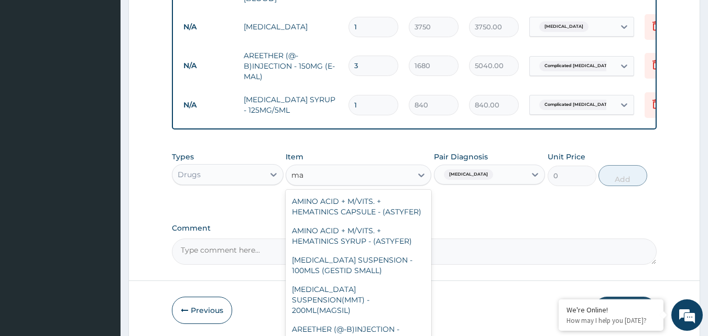
click at [421, 258] on div "AMINO ACID + M/VITS. + HEMATINICS CAPSULE - (ASTYFER) AMINO ACID + M/VITS. + HE…" at bounding box center [359, 268] width 146 height 157
type input "ma"
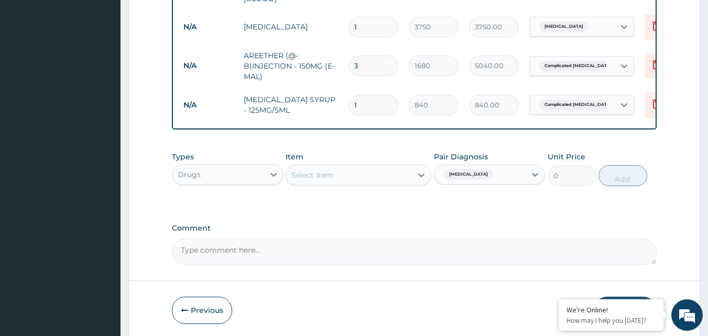
click at [374, 172] on div "Select Item" at bounding box center [349, 175] width 126 height 17
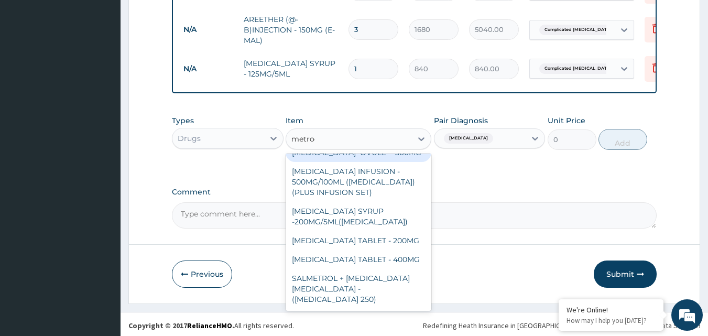
scroll to position [0, 0]
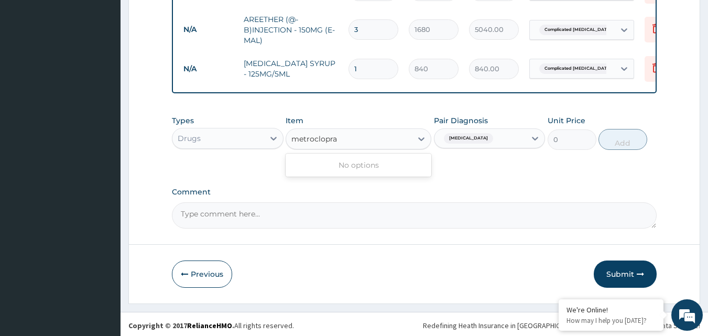
type input "metroclopra"
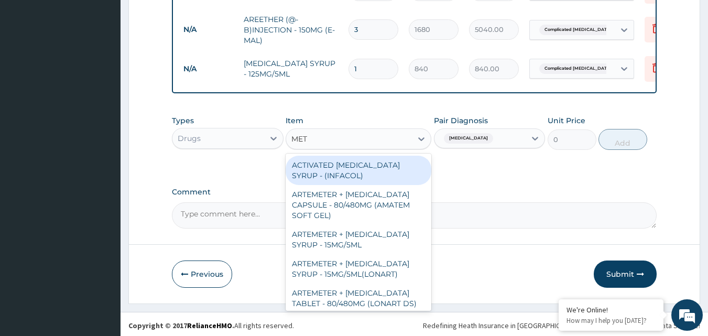
type input "METO"
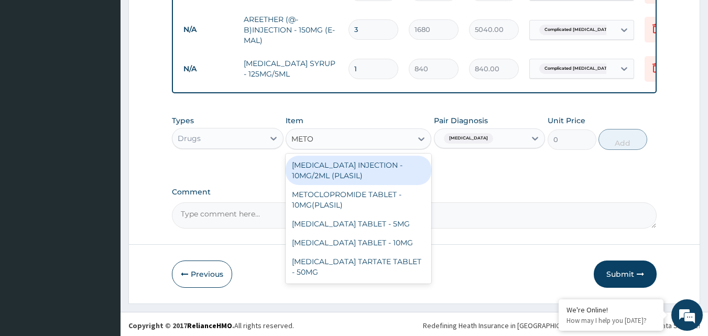
click at [364, 167] on div "METOCLOPRAMIDE INJECTION - 10MG/2ML (PLASIL)" at bounding box center [359, 170] width 146 height 29
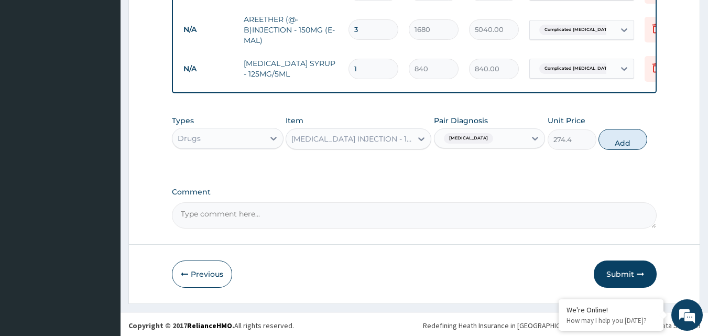
click at [624, 138] on button "Add" at bounding box center [622, 139] width 49 height 21
type input "0"
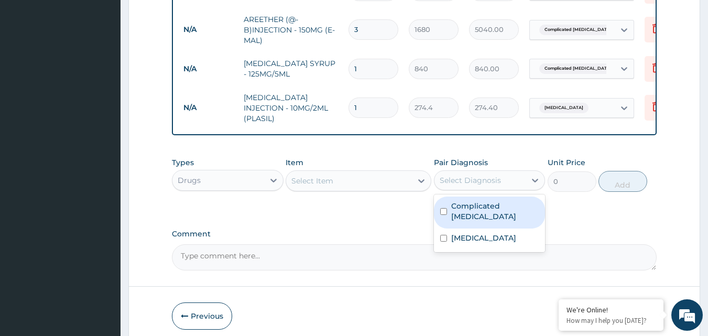
click at [443, 235] on input "checkbox" at bounding box center [443, 238] width 7 height 7
checkbox input "true"
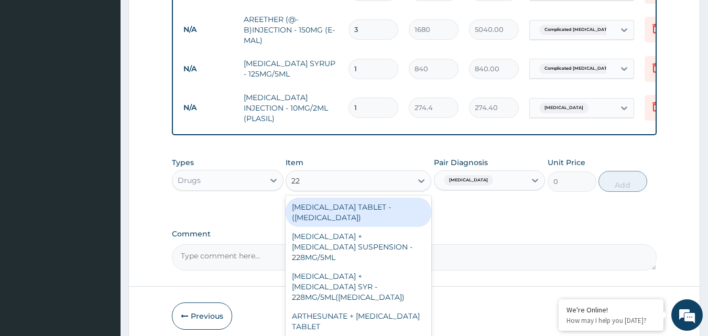
type input "228"
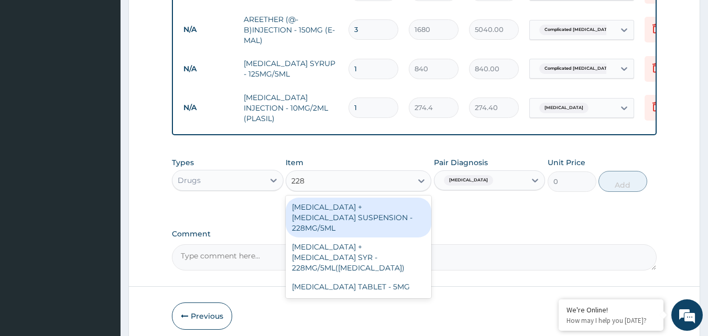
click at [399, 237] on div "AMOXICILLIN + CLAVULANIC ACID SYR - 228MG/5ML(AUGMENTIN)" at bounding box center [359, 257] width 146 height 40
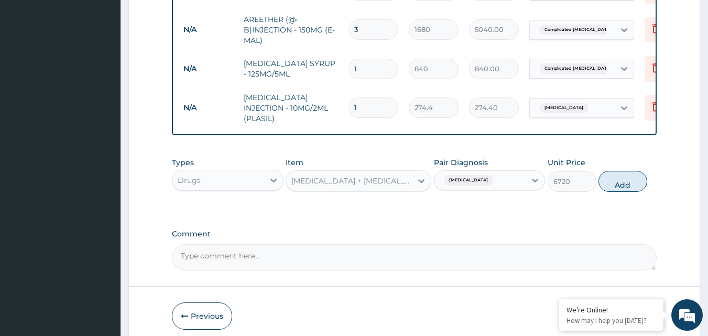
click at [627, 179] on button "Add" at bounding box center [622, 181] width 49 height 21
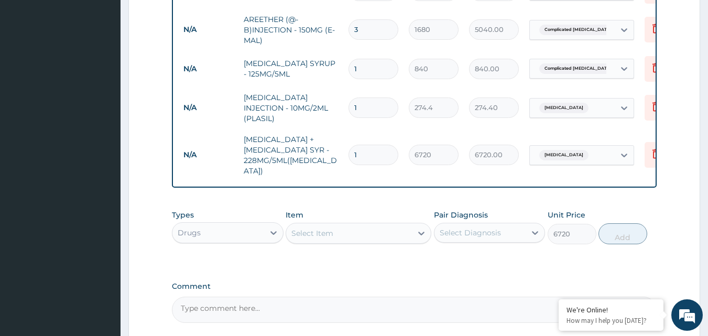
type input "0"
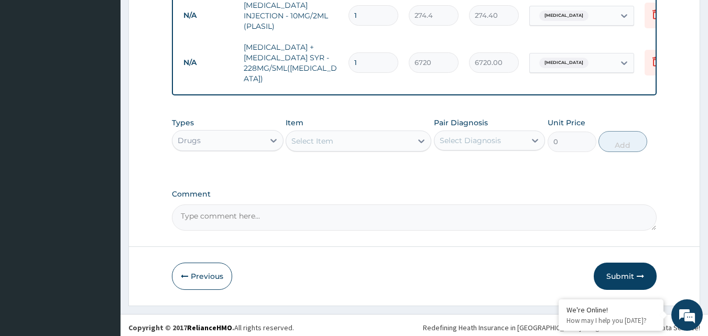
scroll to position [634, 0]
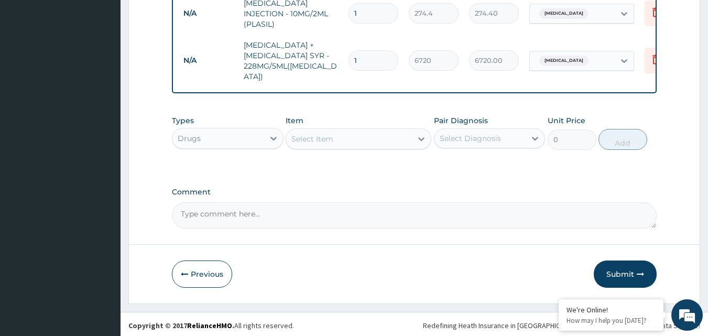
click at [625, 267] on button "Submit" at bounding box center [625, 273] width 63 height 27
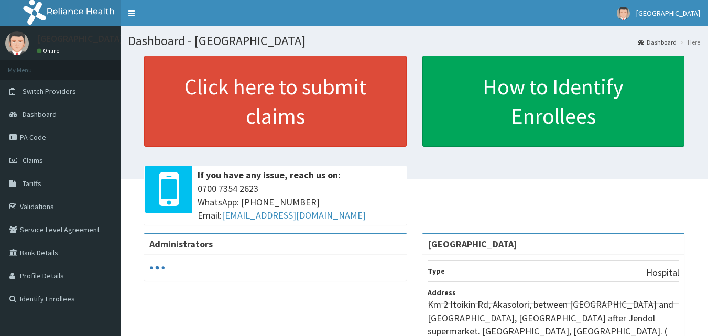
click at [48, 187] on link "Tariffs" at bounding box center [60, 183] width 121 height 23
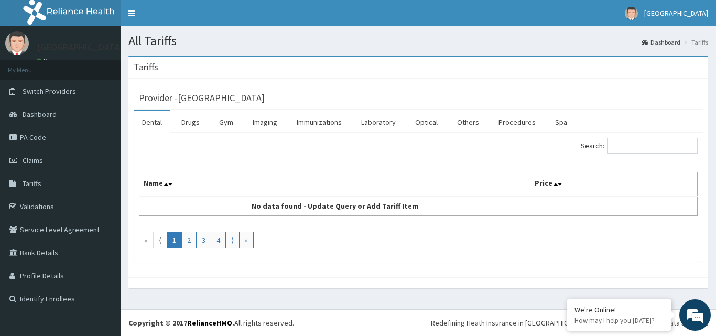
click at [189, 123] on link "Drugs" at bounding box center [190, 122] width 35 height 22
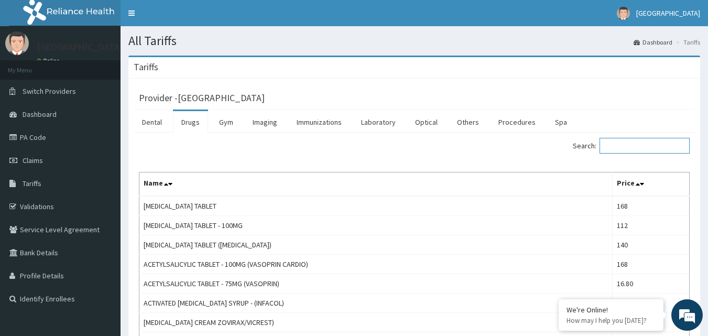
click at [625, 148] on input "Search:" at bounding box center [644, 146] width 90 height 16
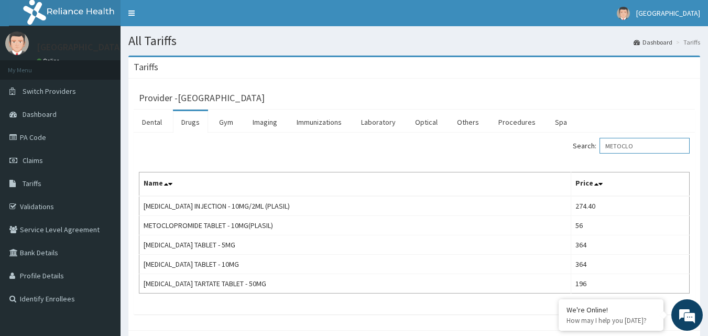
type input "METOCLO"
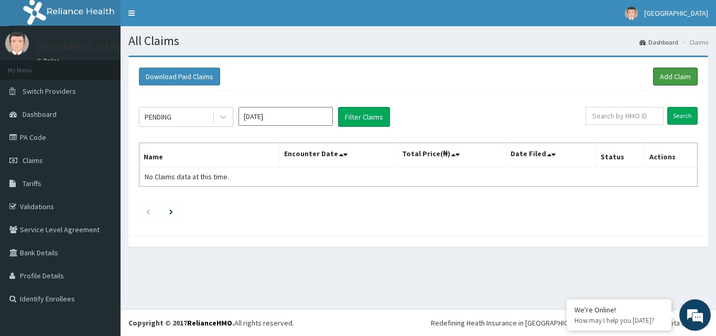
click at [659, 80] on link "Add Claim" at bounding box center [675, 77] width 45 height 18
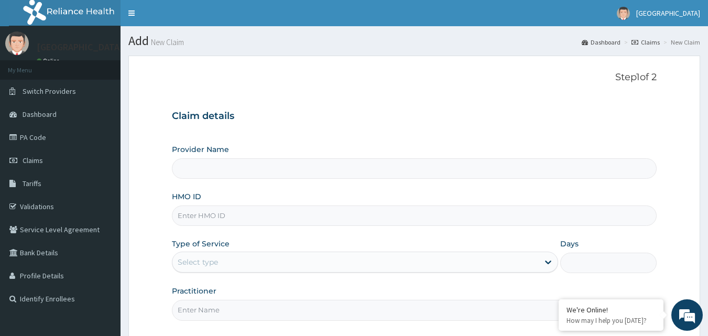
click at [597, 224] on input "HMO ID" at bounding box center [414, 215] width 485 height 20
paste input "OAL/10002/G"
type input "OAL/10002/G"
type input "[GEOGRAPHIC_DATA]"
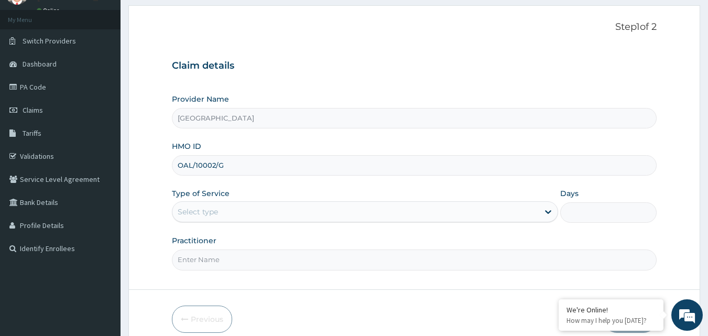
scroll to position [98, 0]
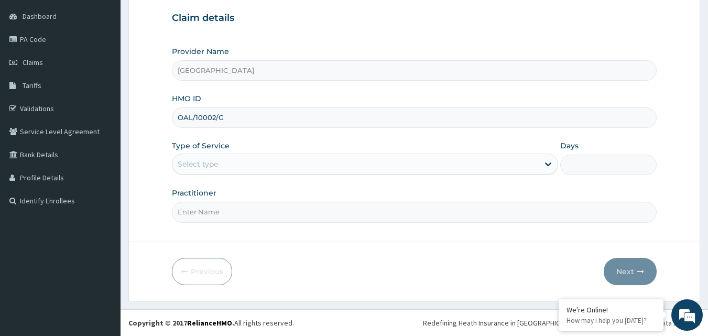
type input "OAL/10002/G"
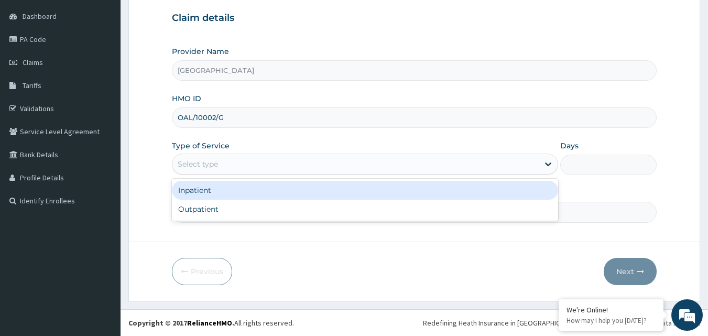
click at [501, 210] on div "Outpatient" at bounding box center [365, 209] width 386 height 19
type input "1"
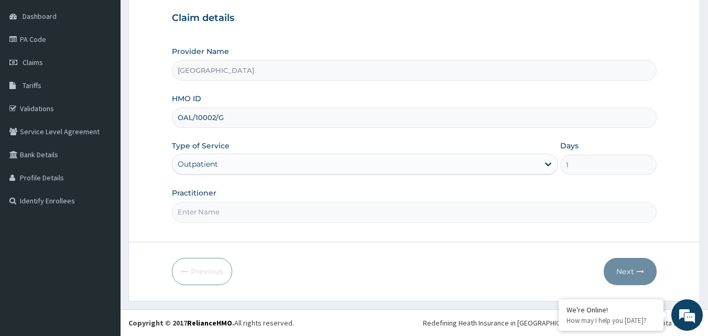
click at [570, 214] on input "Practitioner" at bounding box center [414, 212] width 485 height 20
type input "[PERSON_NAME]"
click at [625, 266] on button "Next" at bounding box center [630, 271] width 53 height 27
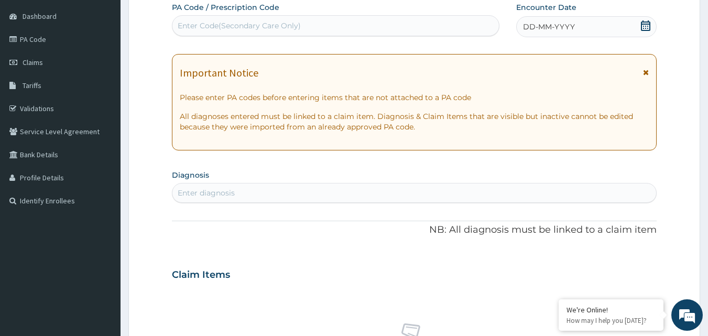
scroll to position [0, 0]
click at [638, 31] on div "DD-MM-YYYY" at bounding box center [586, 26] width 140 height 21
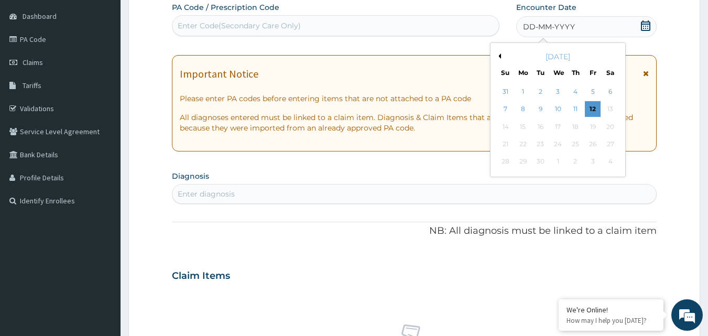
click at [575, 109] on div "11" at bounding box center [575, 110] width 16 height 16
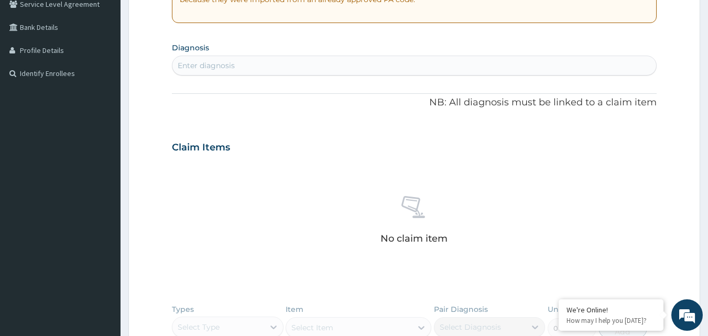
scroll to position [222, 0]
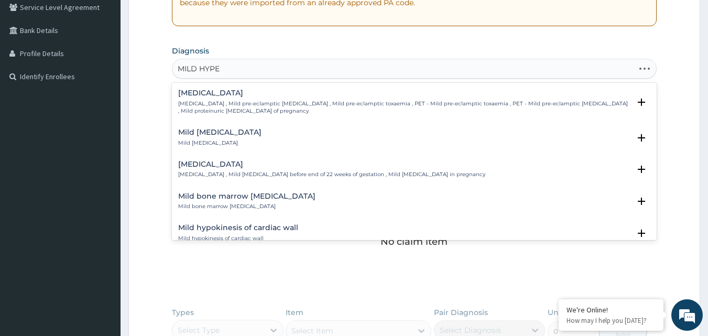
type input "MILD HYPER"
click at [282, 163] on h4 "[MEDICAL_DATA]" at bounding box center [331, 164] width 307 height 8
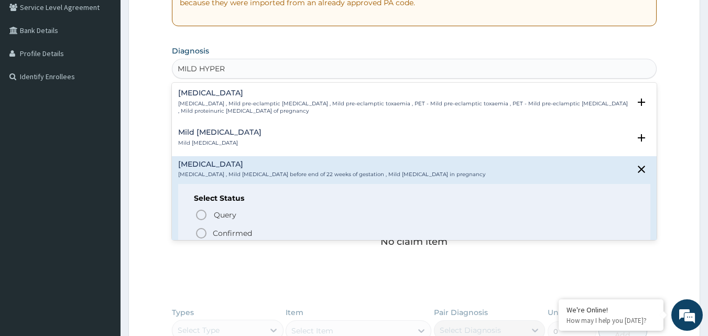
click at [204, 232] on icon "status option filled" at bounding box center [201, 233] width 13 height 13
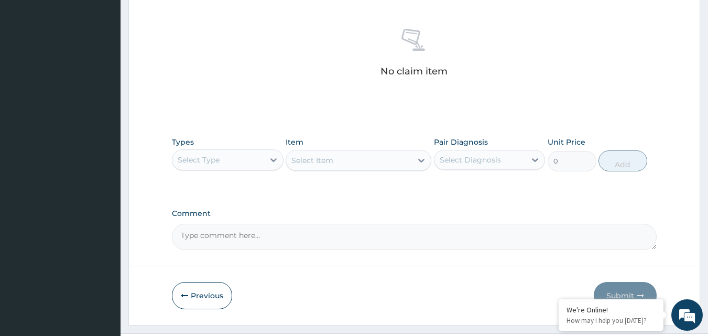
scroll to position [420, 0]
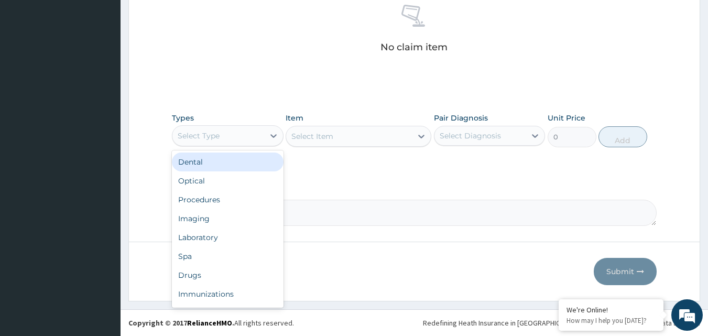
click at [225, 198] on div "Procedures" at bounding box center [228, 199] width 112 height 19
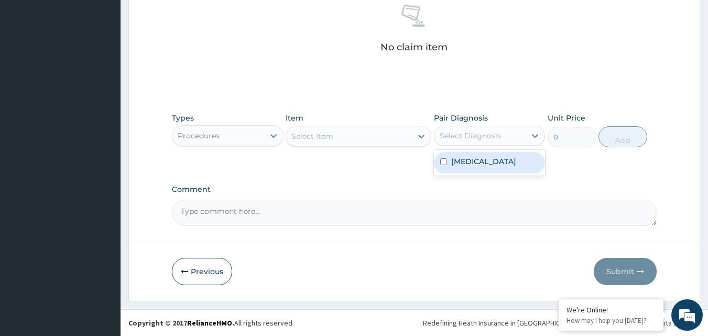
click at [443, 165] on input "checkbox" at bounding box center [443, 161] width 7 height 7
checkbox input "true"
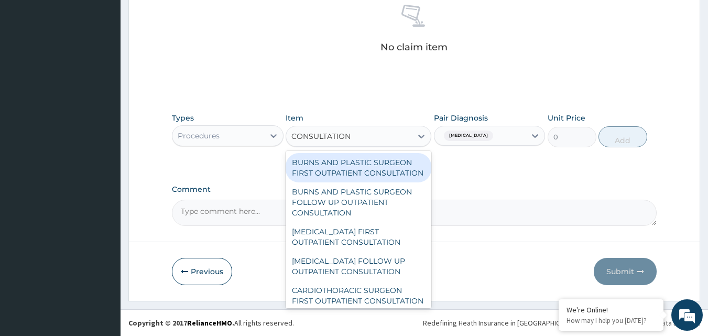
type input "CONSULTATION"
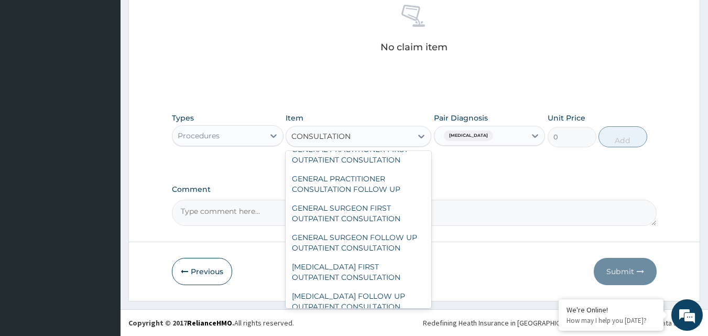
scroll to position [565, 0]
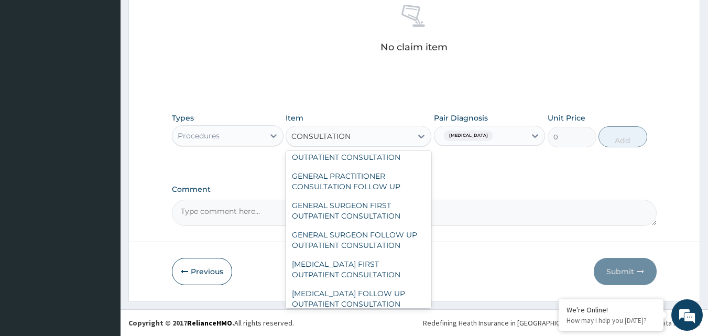
click at [381, 167] on div "GENERAL PRACTITIONER FIRST OUTPATIENT CONSULTATION" at bounding box center [359, 151] width 146 height 29
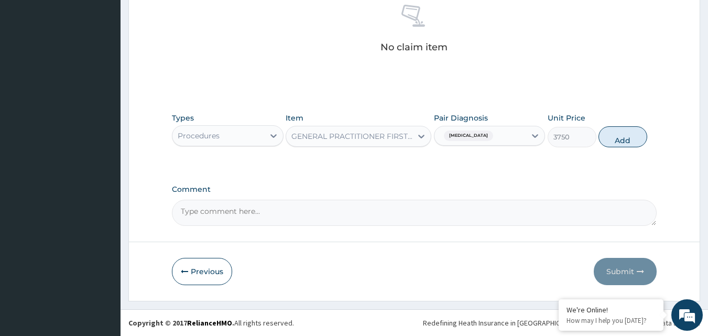
click at [633, 135] on button "Add" at bounding box center [622, 136] width 49 height 21
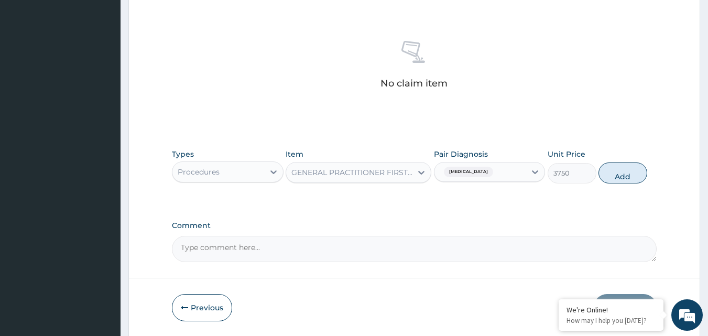
type input "0"
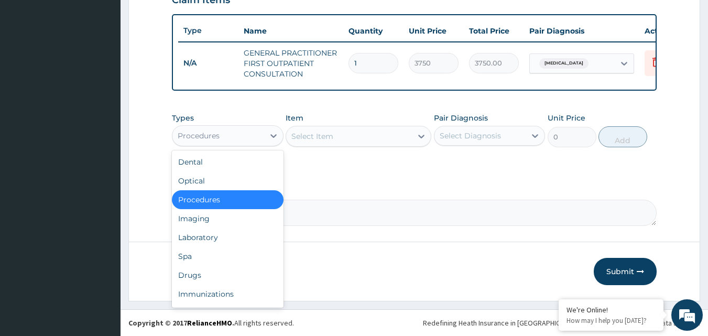
click at [193, 272] on div "Drugs" at bounding box center [228, 275] width 112 height 19
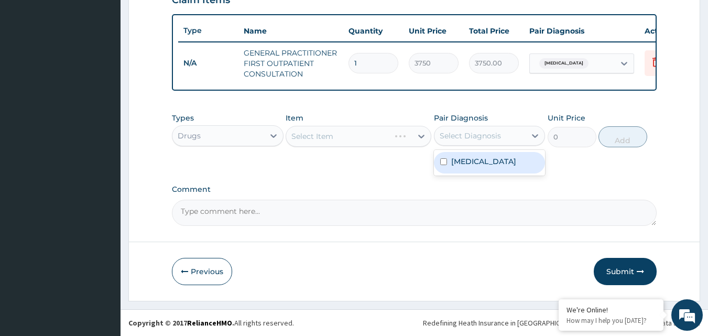
click at [445, 165] on input "checkbox" at bounding box center [443, 161] width 7 height 7
checkbox input "true"
click at [384, 140] on div "Select Item" at bounding box center [359, 136] width 146 height 21
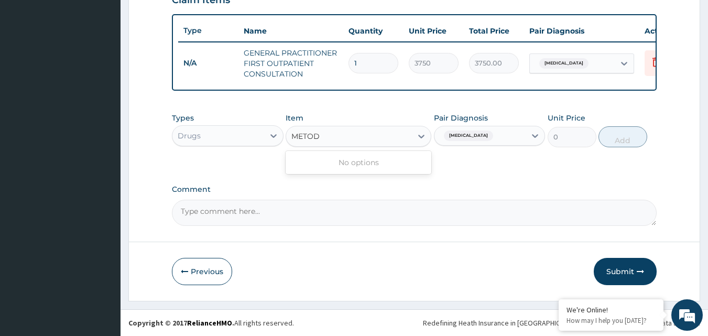
type input "METO"
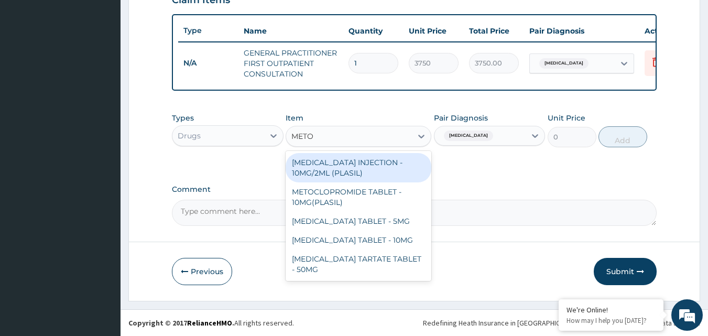
click at [330, 194] on div "METOCLOPROMIDE TABLET - 10MG(PLASIL)" at bounding box center [359, 196] width 146 height 29
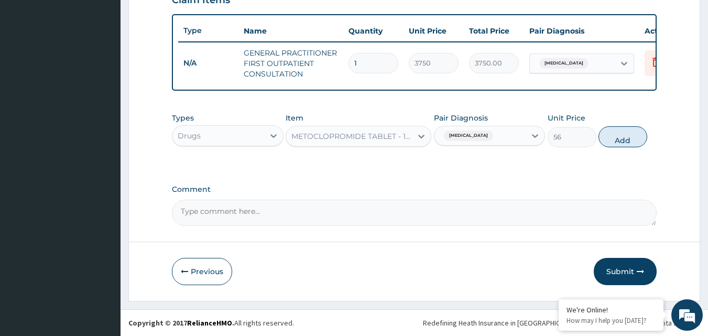
click at [631, 135] on button "Add" at bounding box center [622, 136] width 49 height 21
type input "0"
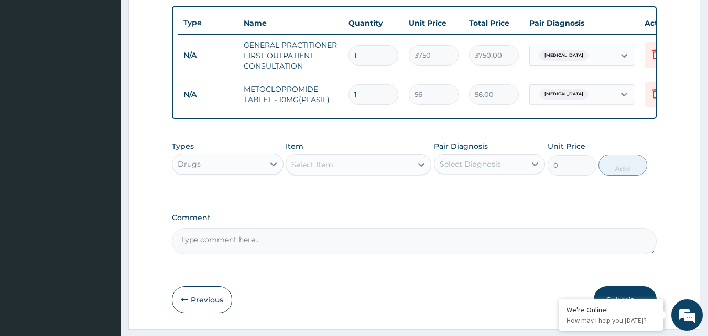
type input "10"
type input "560.00"
type input "10"
click at [441, 193] on input "checkbox" at bounding box center [443, 190] width 7 height 7
checkbox input "true"
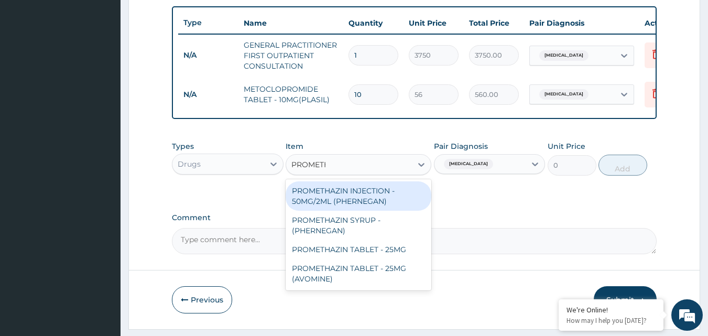
type input "PROMETHA"
click at [377, 207] on div "PROMETHAZIN INJECTION - 50MG/2ML (PHERNEGAN)" at bounding box center [359, 195] width 146 height 29
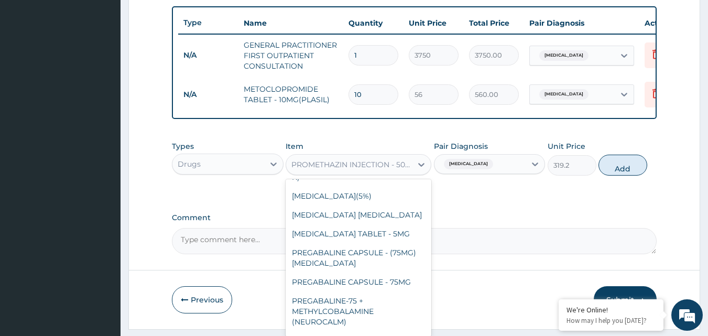
scroll to position [17747, 0]
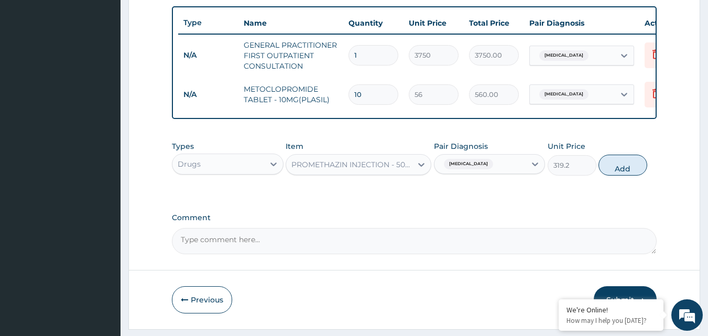
click at [626, 171] on button "Add" at bounding box center [622, 165] width 49 height 21
type input "0"
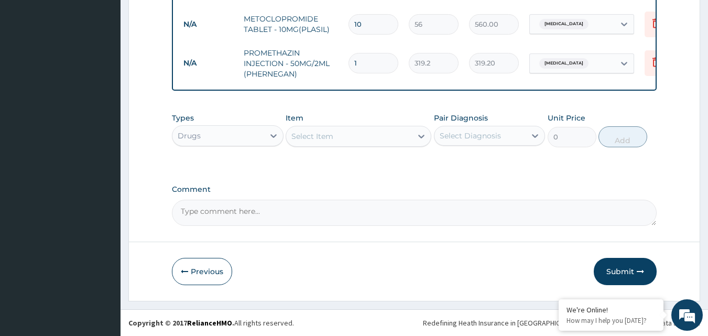
scroll to position [462, 0]
click at [627, 270] on button "Submit" at bounding box center [625, 271] width 63 height 27
